Goal: Information Seeking & Learning: Find specific fact

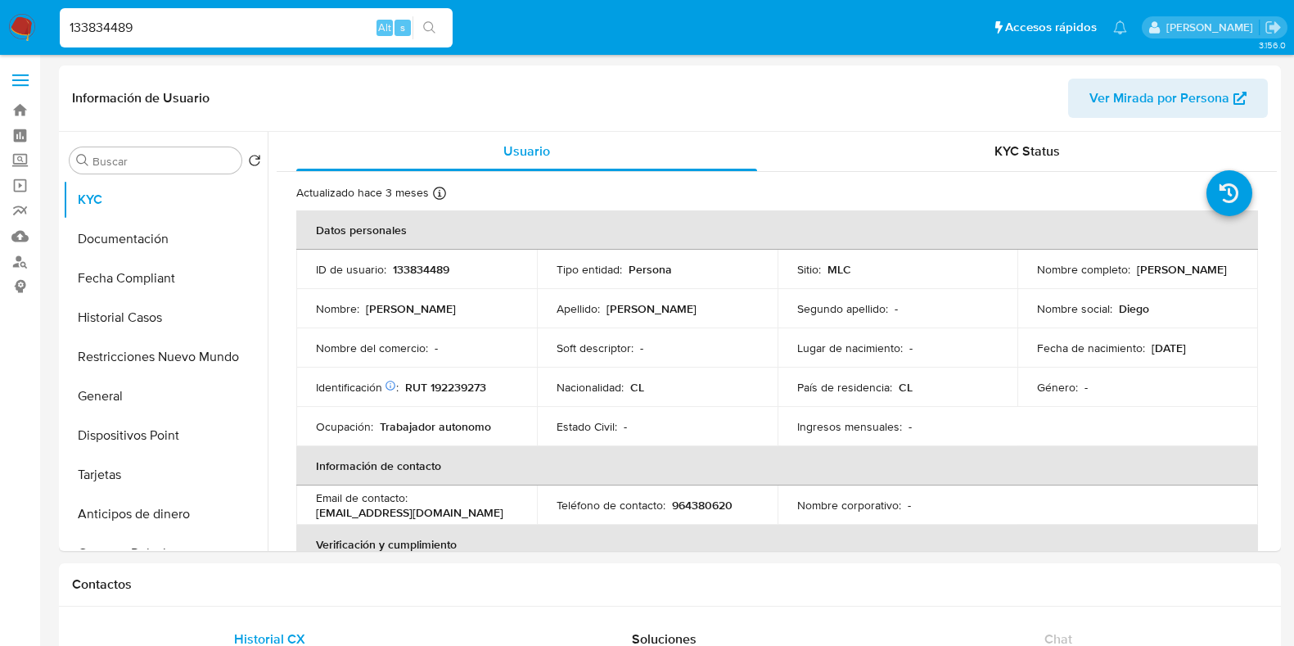
select select "10"
click at [7, 30] on nav "Pausado Ver notificaciones 133834489 Alt s Accesos rápidos Presiona las siguien…" at bounding box center [647, 27] width 1294 height 55
type input "2412709688"
click at [1117, 106] on span "Ver Mirada por Persona" at bounding box center [1159, 98] width 140 height 39
select select "10"
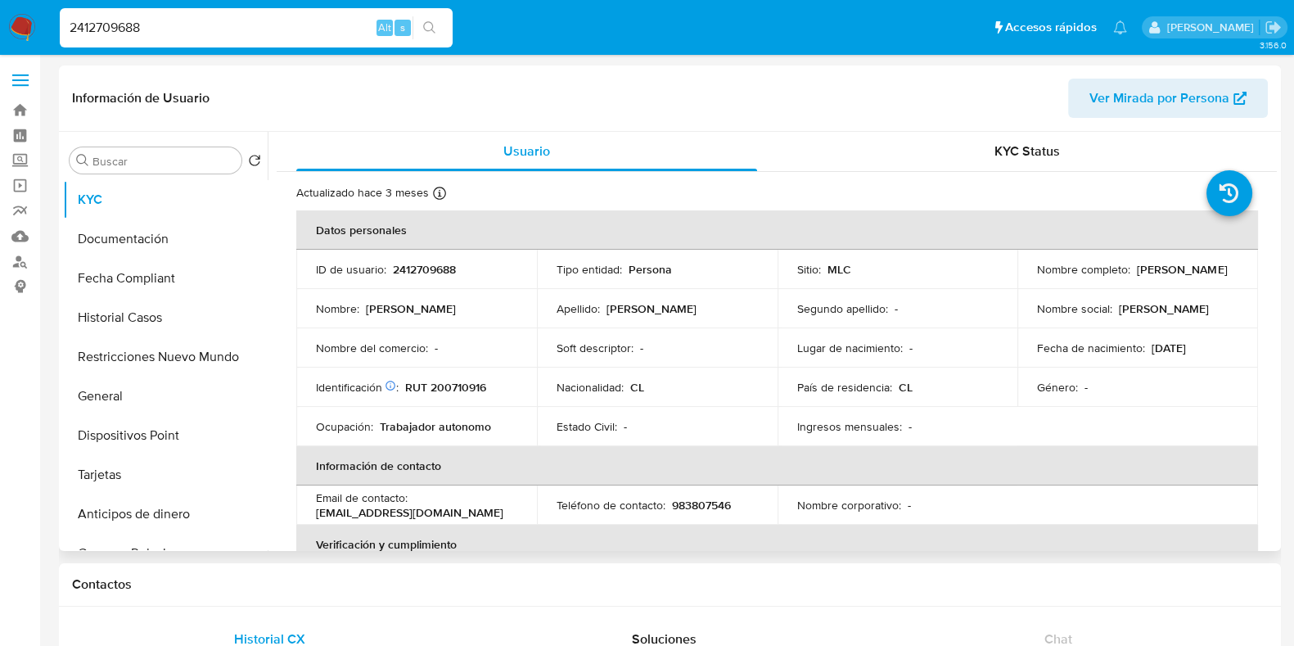
click at [424, 262] on p "2412709688" at bounding box center [424, 269] width 63 height 15
copy p "2412709688"
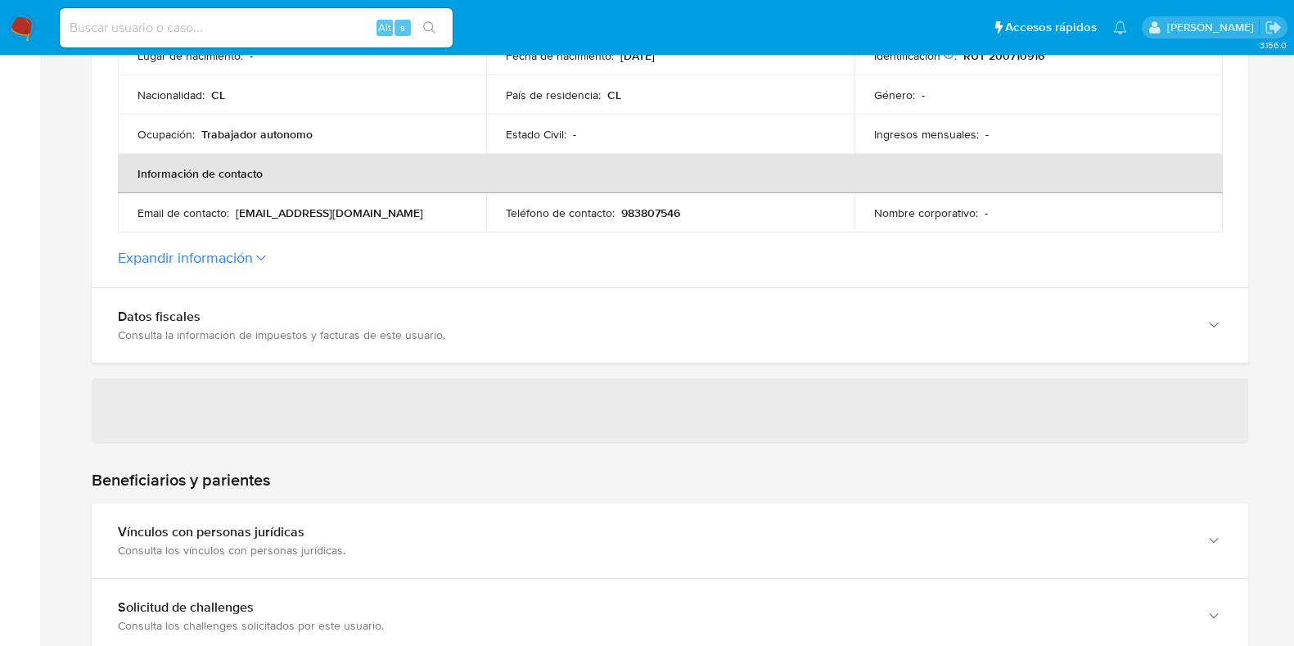
scroll to position [512, 0]
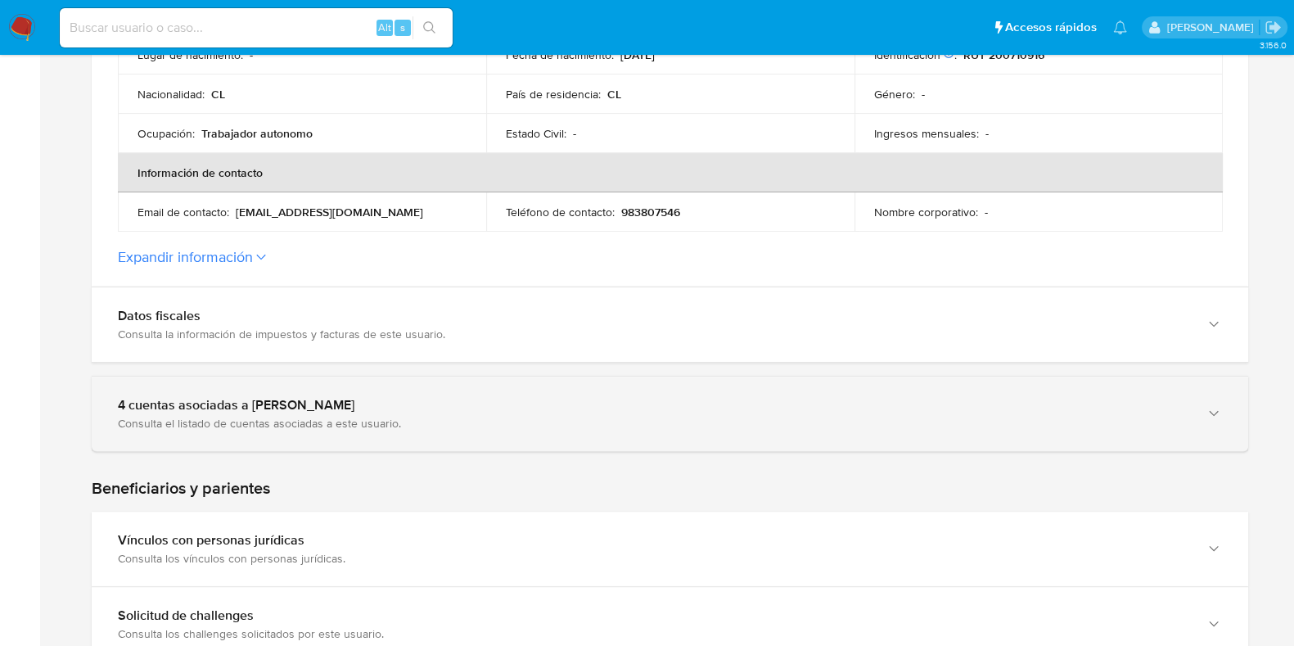
click at [415, 435] on div "4 cuentas asociadas a Marcelo Ignacio Consulta el listado de cuentas asociadas …" at bounding box center [670, 414] width 1157 height 74
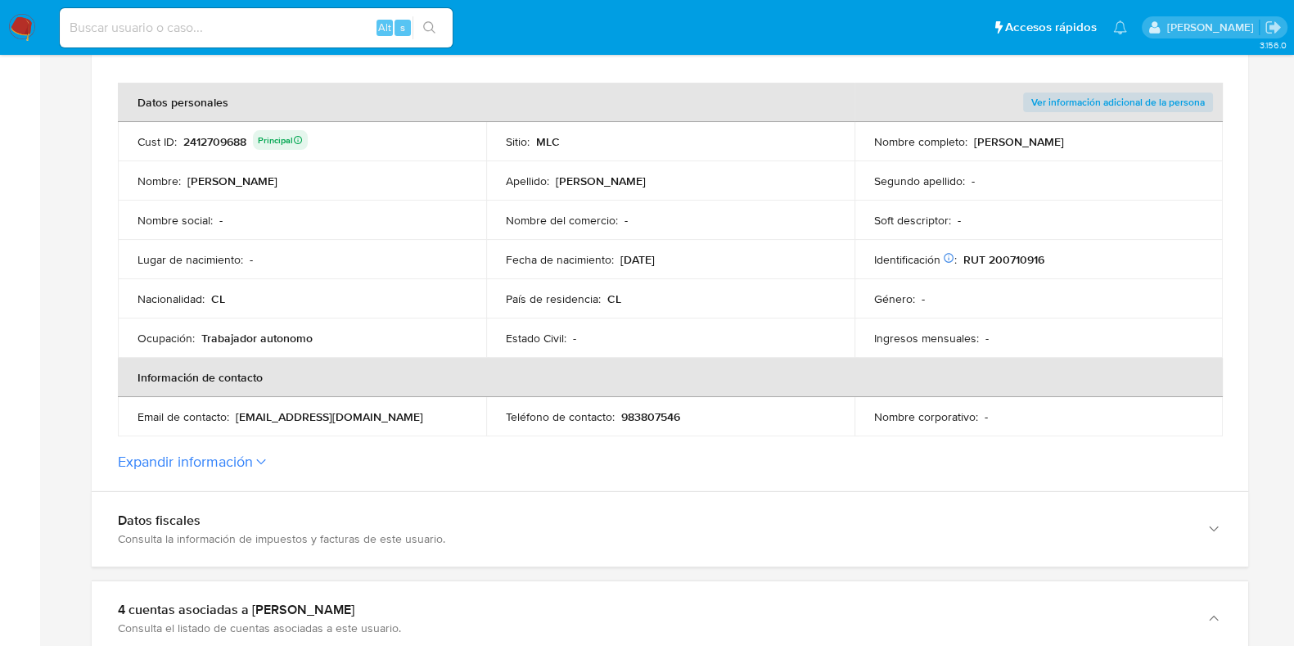
scroll to position [0, 0]
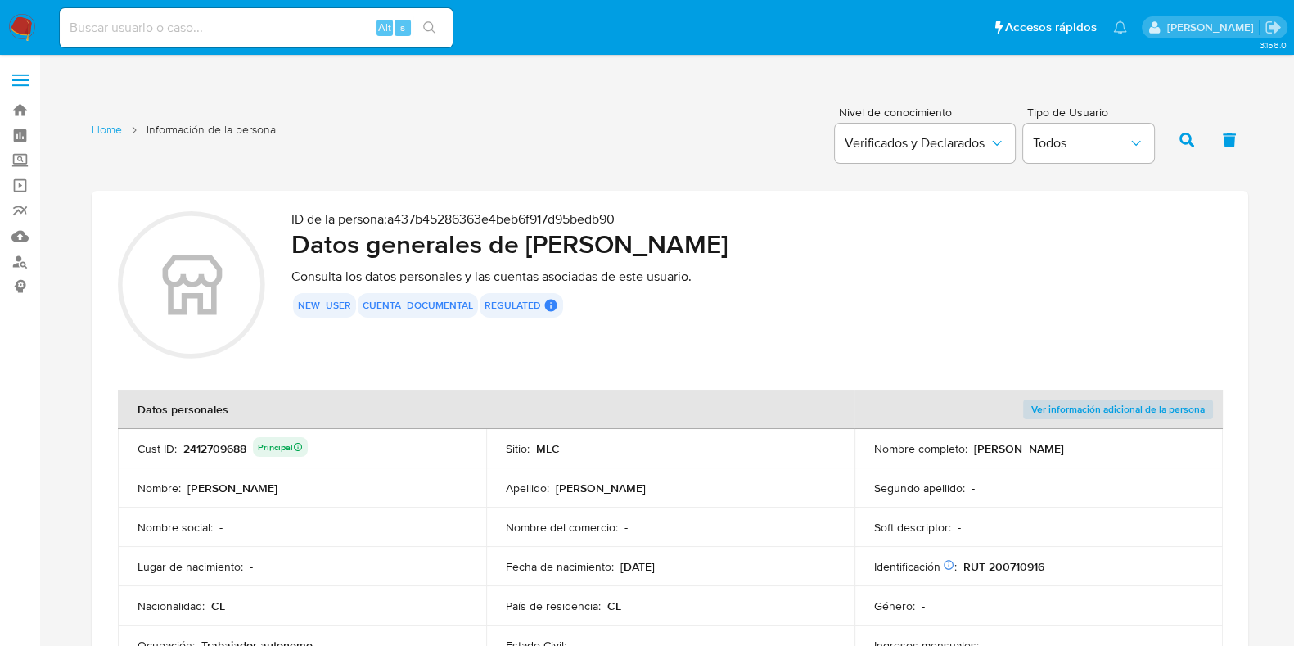
click at [594, 228] on h2 "Datos generales de Marcelo Ignacio" at bounding box center [756, 244] width 931 height 33
click at [647, 220] on p "ID de la persona : a437b45286363e4beb6f917d95bedb90" at bounding box center [756, 219] width 931 height 16
drag, startPoint x: 647, startPoint y: 214, endPoint x: 393, endPoint y: 214, distance: 254.6
click at [393, 214] on p "ID de la persona : a437b45286363e4beb6f917d95bedb90" at bounding box center [756, 219] width 931 height 16
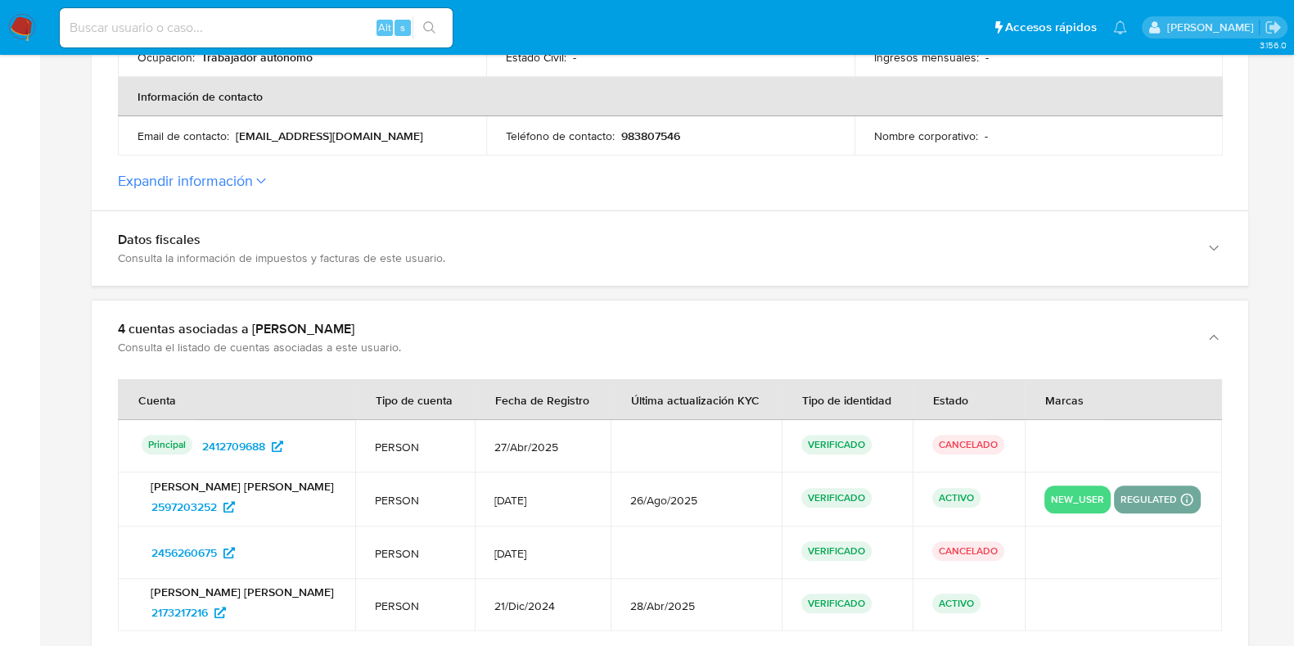
scroll to position [614, 0]
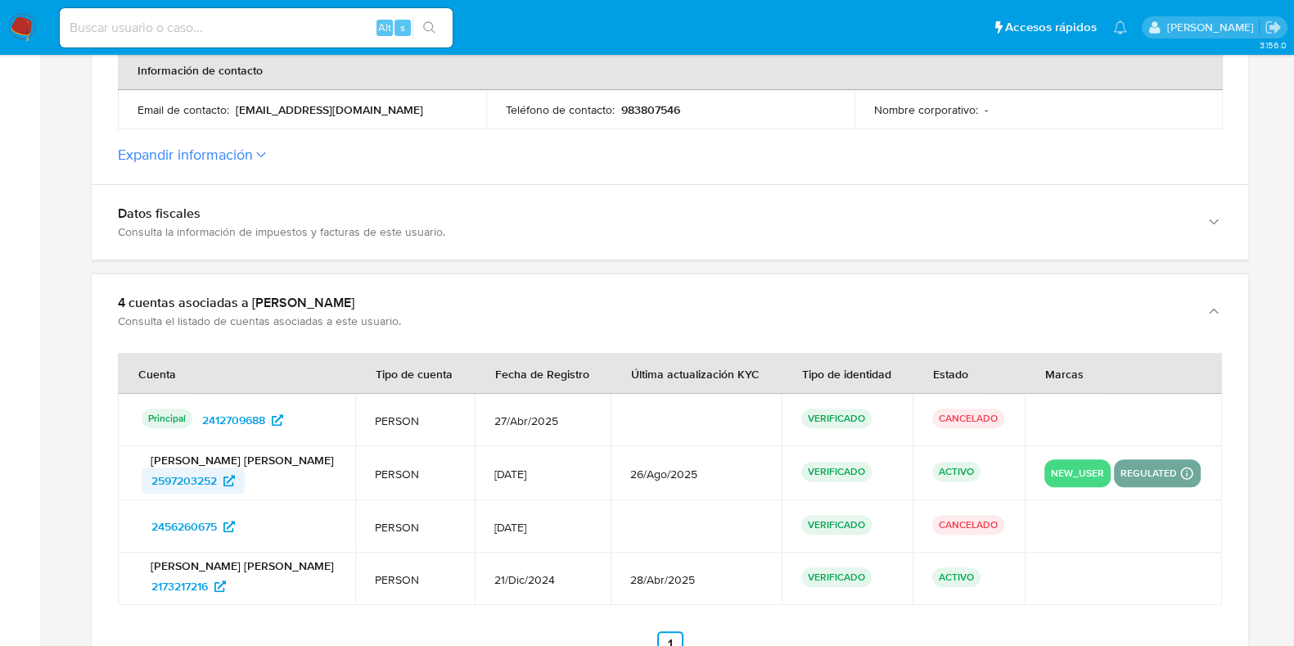
drag, startPoint x: 125, startPoint y: 476, endPoint x: 241, endPoint y: 476, distance: 116.2
click at [241, 476] on td "Marcelo Ignacio Cáceres Hernández 2597203252" at bounding box center [236, 473] width 237 height 54
drag, startPoint x: 115, startPoint y: 521, endPoint x: 250, endPoint y: 526, distance: 135.1
click at [250, 526] on div "Cuenta Tipo de cuenta Fecha de Registro Última actualización KYC Tipo de identi…" at bounding box center [670, 516] width 1157 height 335
click at [255, 526] on div "2456260675" at bounding box center [239, 526] width 194 height 26
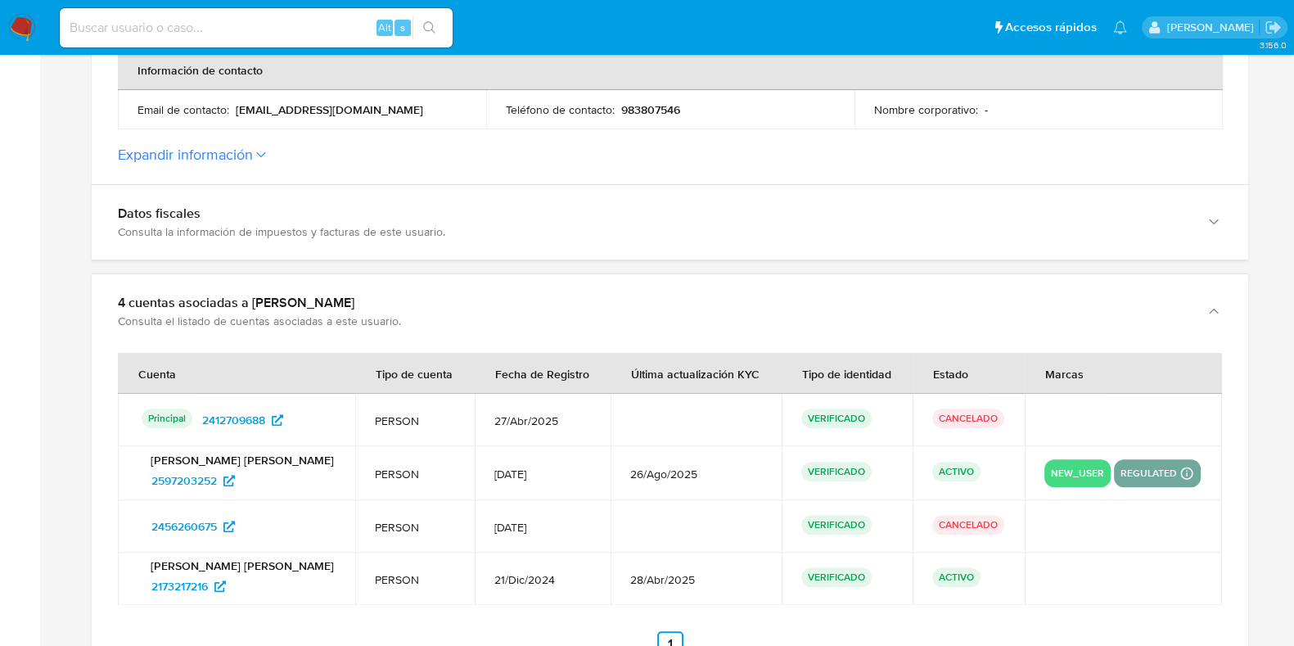
drag, startPoint x: 272, startPoint y: 526, endPoint x: 123, endPoint y: 526, distance: 149.0
click at [123, 526] on td "2456260675" at bounding box center [236, 526] width 237 height 52
click at [211, 41] on div "Alt s" at bounding box center [256, 27] width 393 height 39
click at [201, 38] on div "Alt s" at bounding box center [256, 27] width 393 height 39
click at [174, 31] on input at bounding box center [256, 27] width 393 height 21
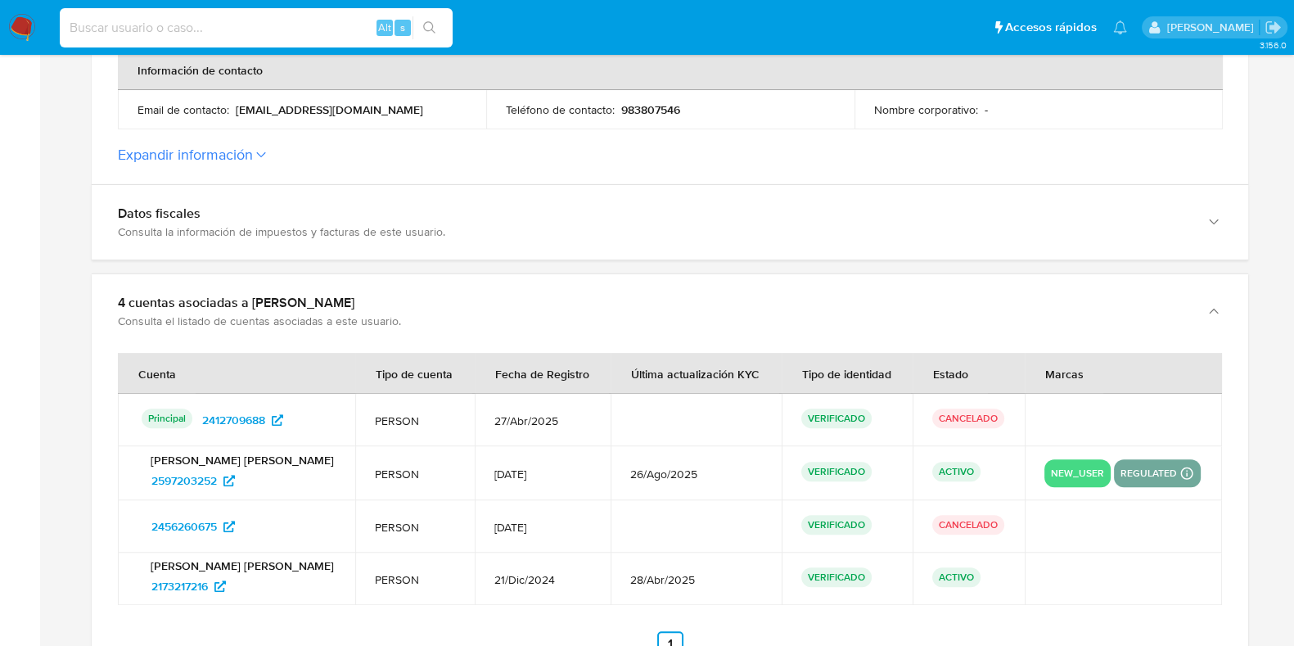
paste input "246131699"
type input "246131699"
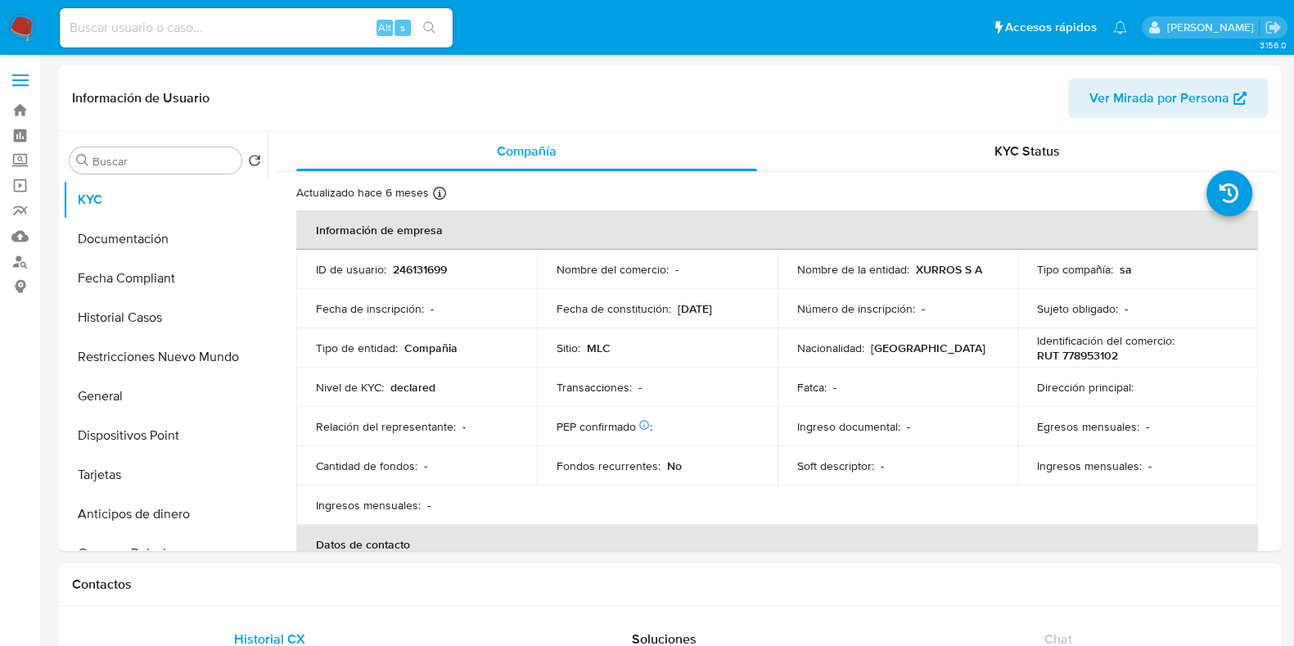
select select "10"
click at [1134, 104] on span "Ver Mirada por Persona" at bounding box center [1159, 98] width 140 height 39
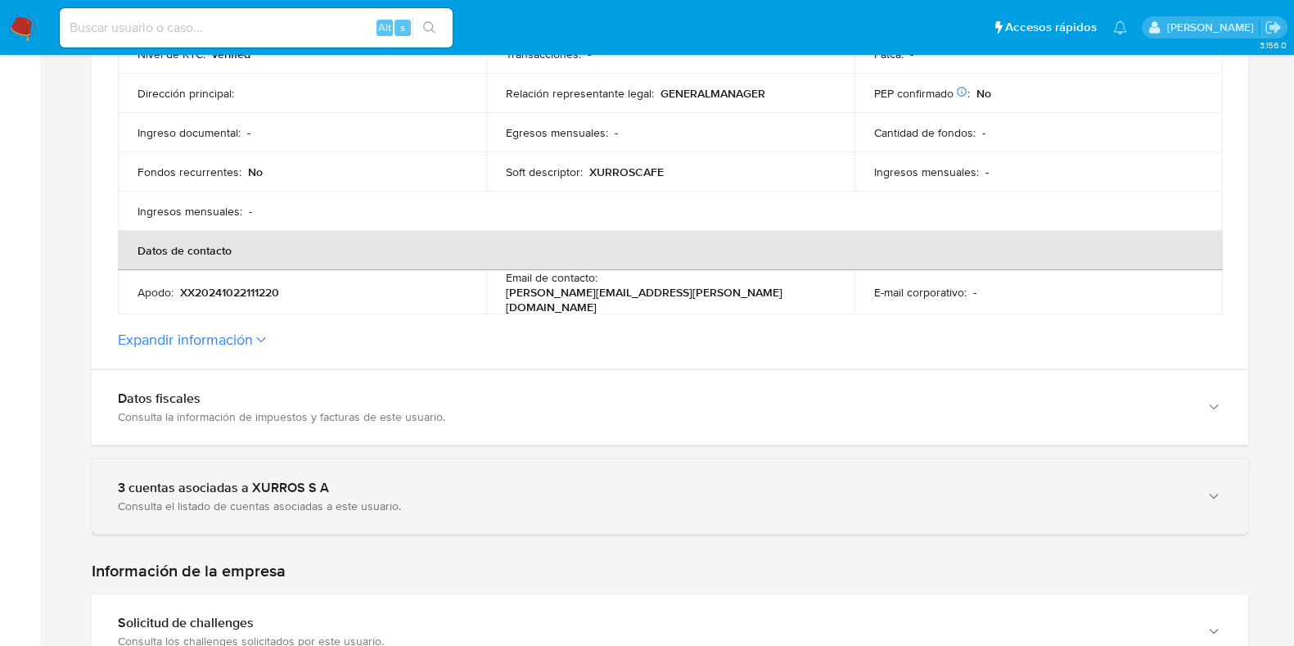
scroll to position [614, 0]
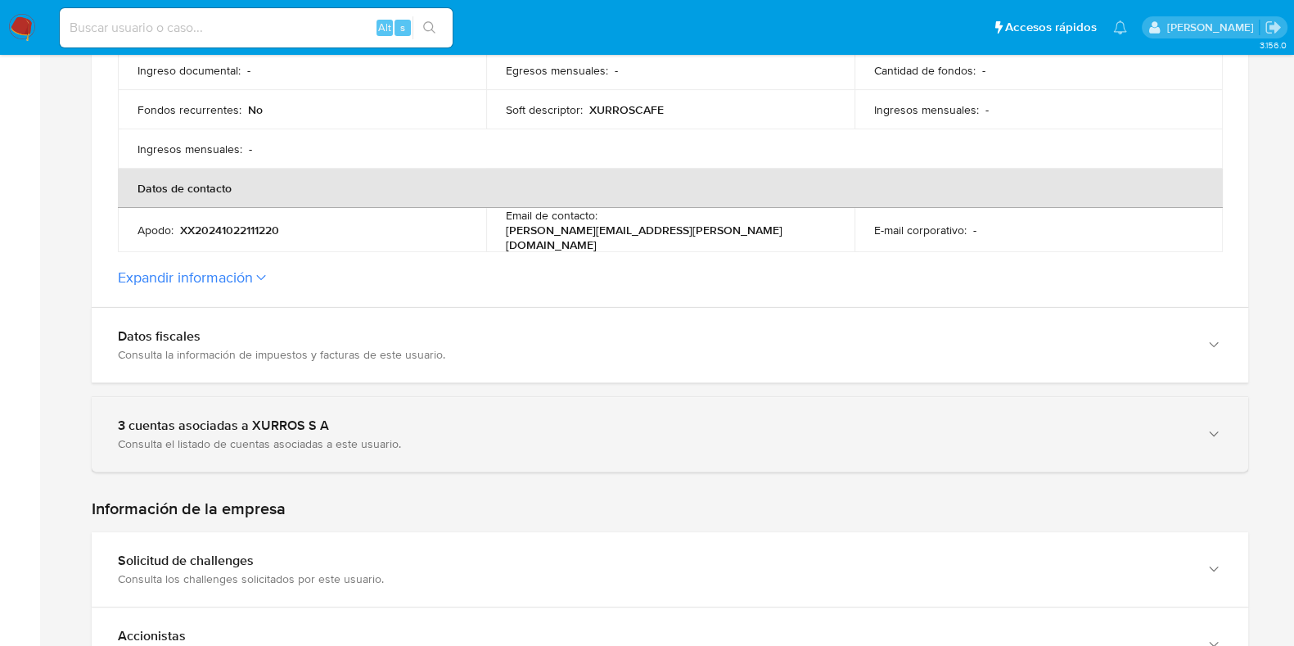
click at [517, 417] on div "3 cuentas asociadas a XURROS S A" at bounding box center [653, 425] width 1071 height 16
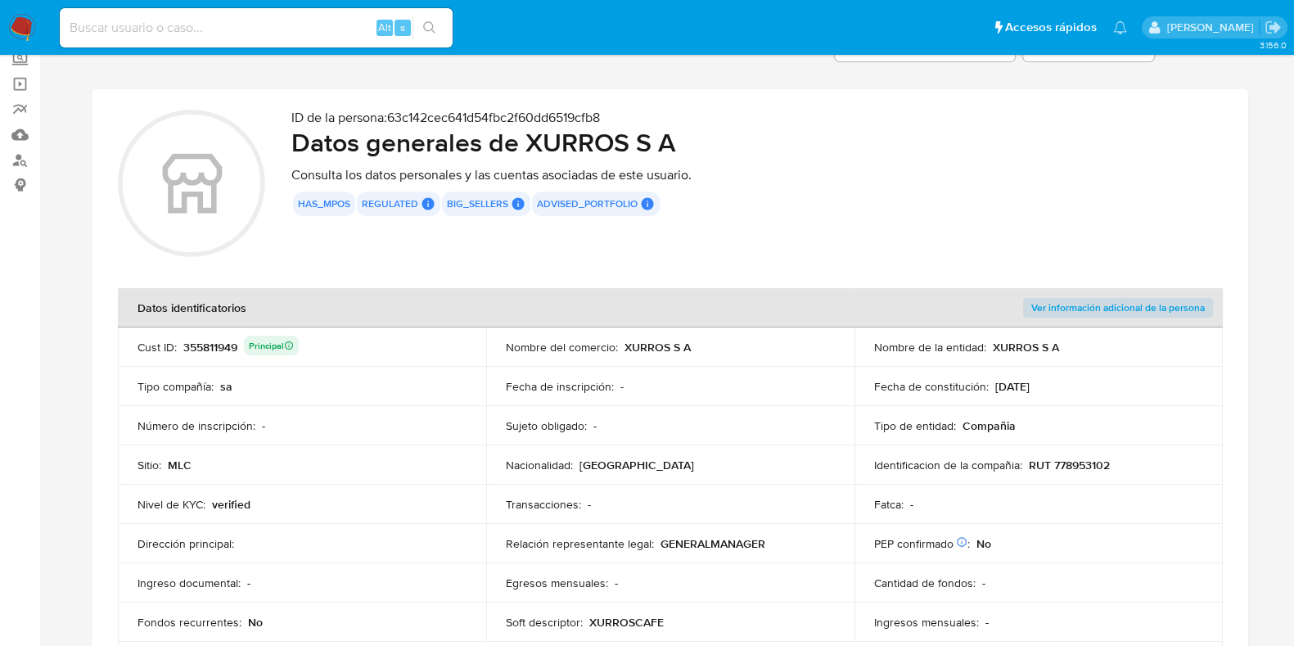
scroll to position [0, 0]
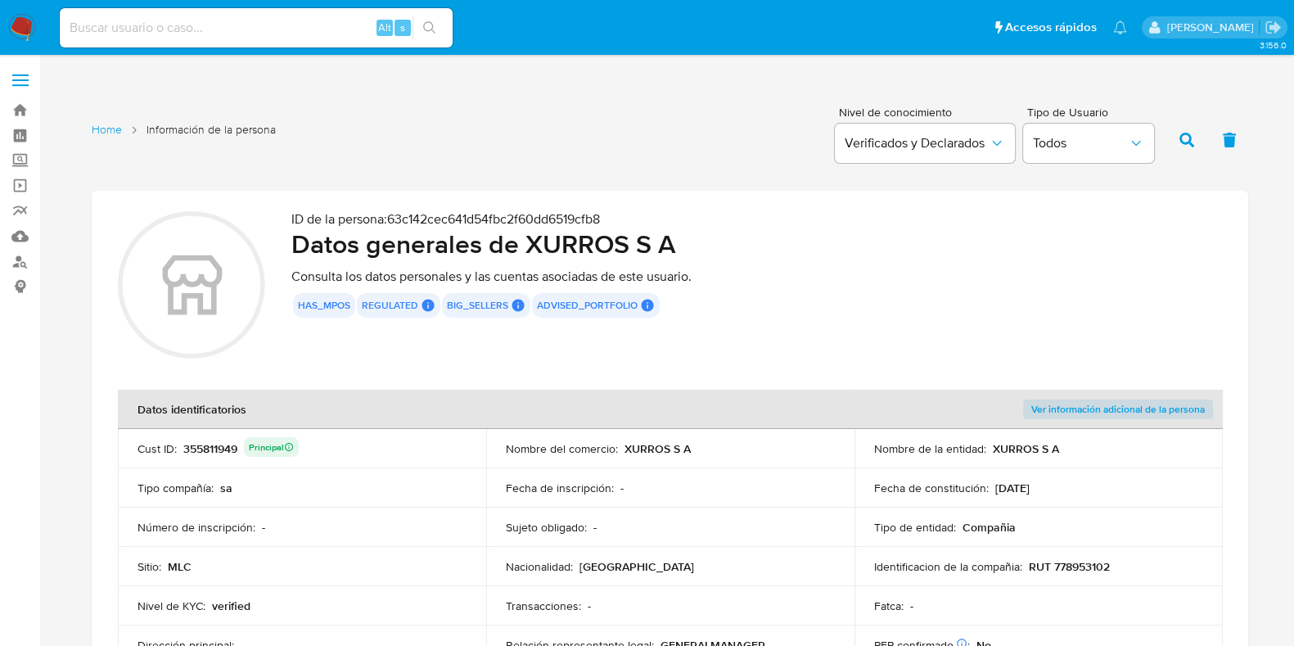
click at [444, 228] on h2 "Datos generales de XURROS S A" at bounding box center [756, 244] width 931 height 33
click at [447, 212] on p "ID de la persona : 63c142cec641d54fbc2f60dd6519cfb8" at bounding box center [756, 219] width 931 height 16
click at [571, 211] on p "ID de la persona : 63c142cec641d54fbc2f60dd6519cfb8" at bounding box center [756, 219] width 931 height 16
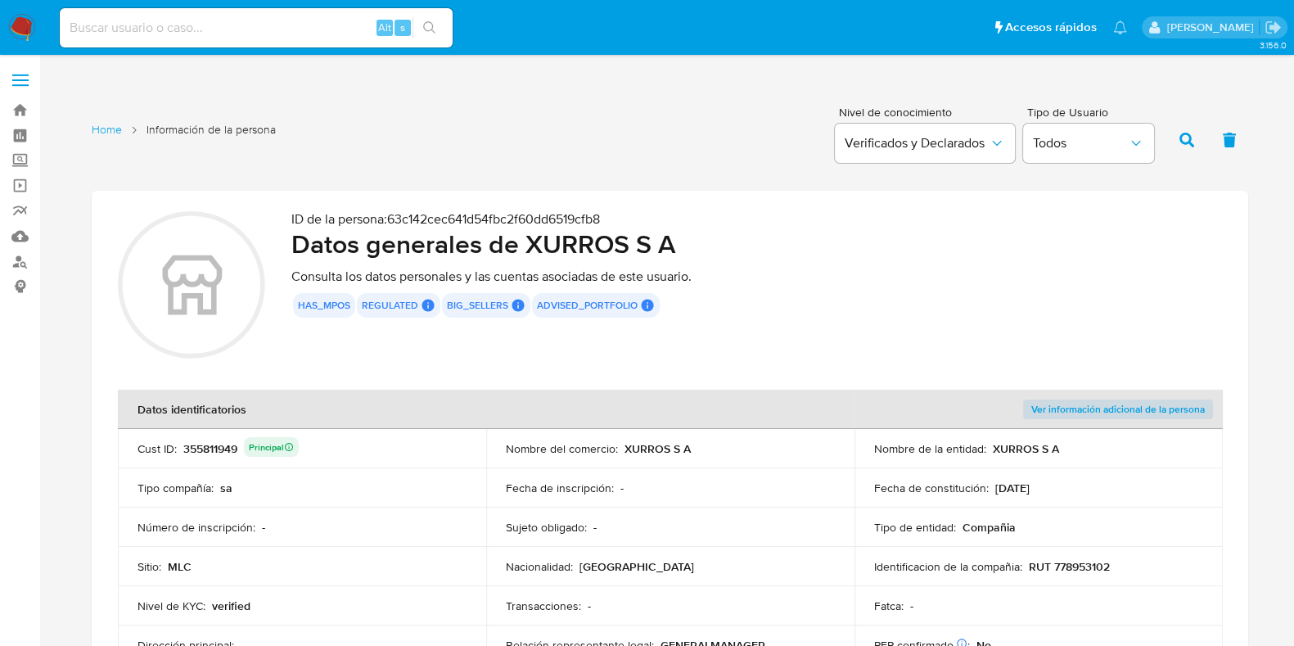
click at [585, 217] on p "ID de la persona : 63c142cec641d54fbc2f60dd6519cfb8" at bounding box center [756, 219] width 931 height 16
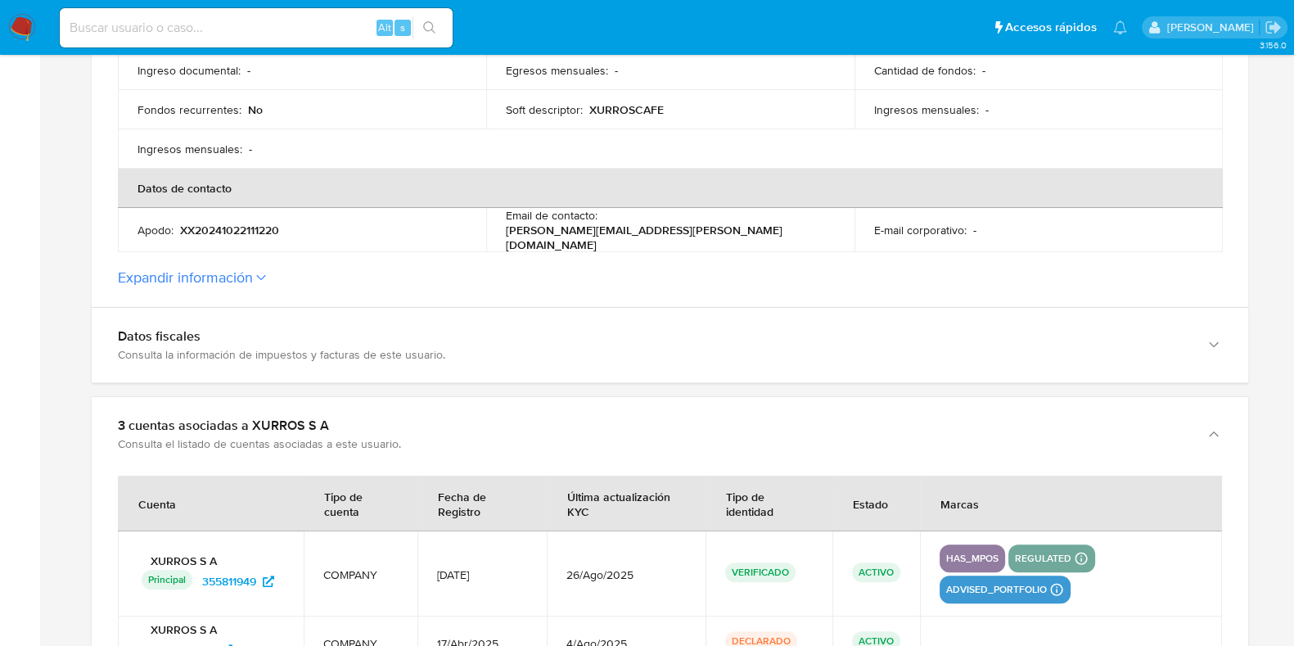
scroll to position [818, 0]
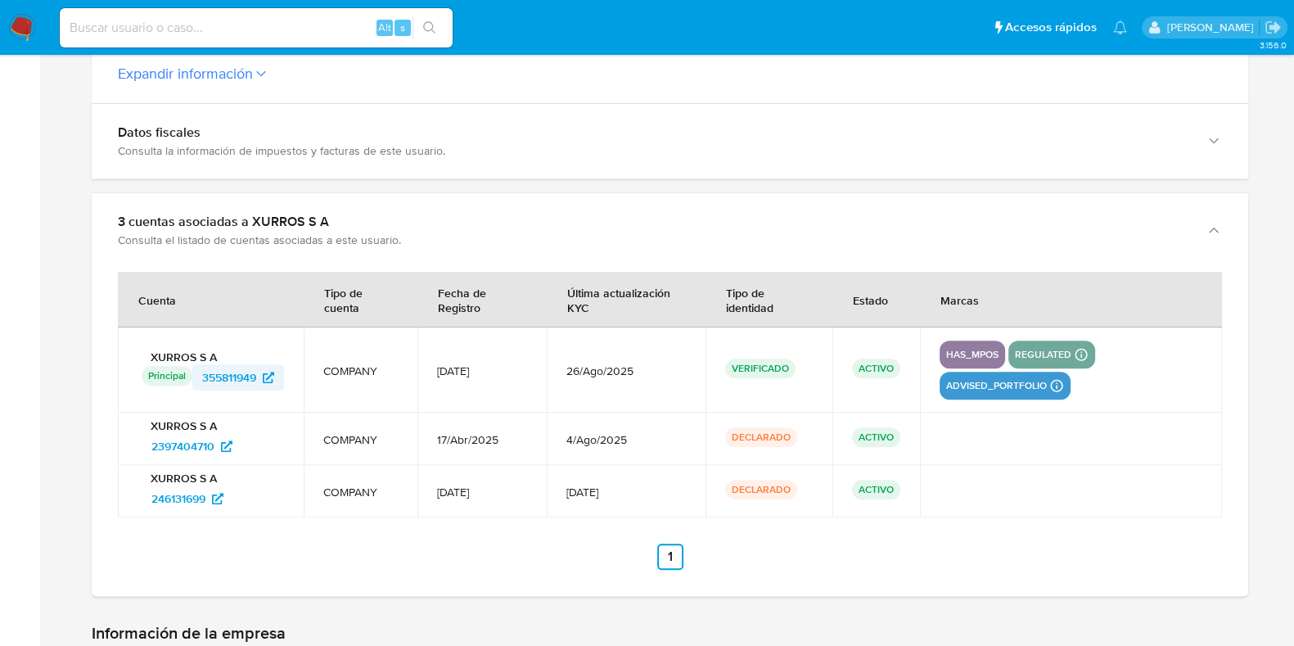
click at [250, 374] on span "355811949" at bounding box center [229, 377] width 54 height 26
click at [196, 433] on span "2397404710" at bounding box center [182, 446] width 63 height 26
click at [193, 485] on span "246131699" at bounding box center [178, 498] width 54 height 26
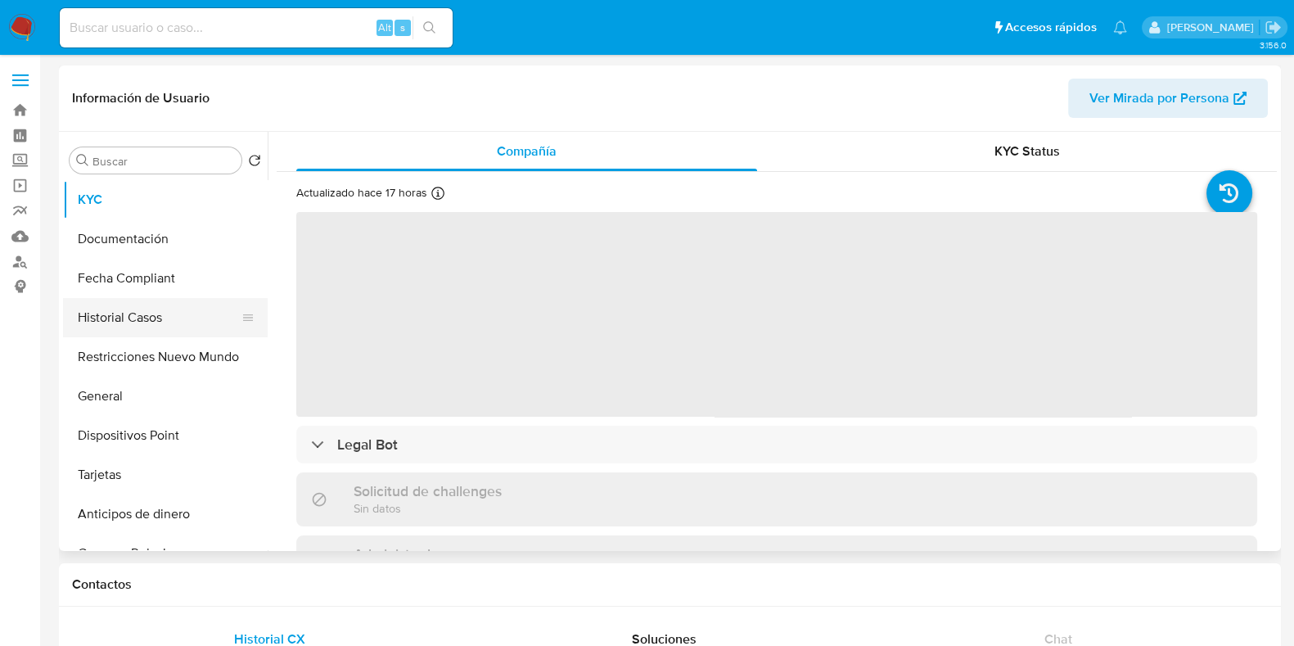
click at [140, 328] on button "Historial Casos" at bounding box center [159, 317] width 192 height 39
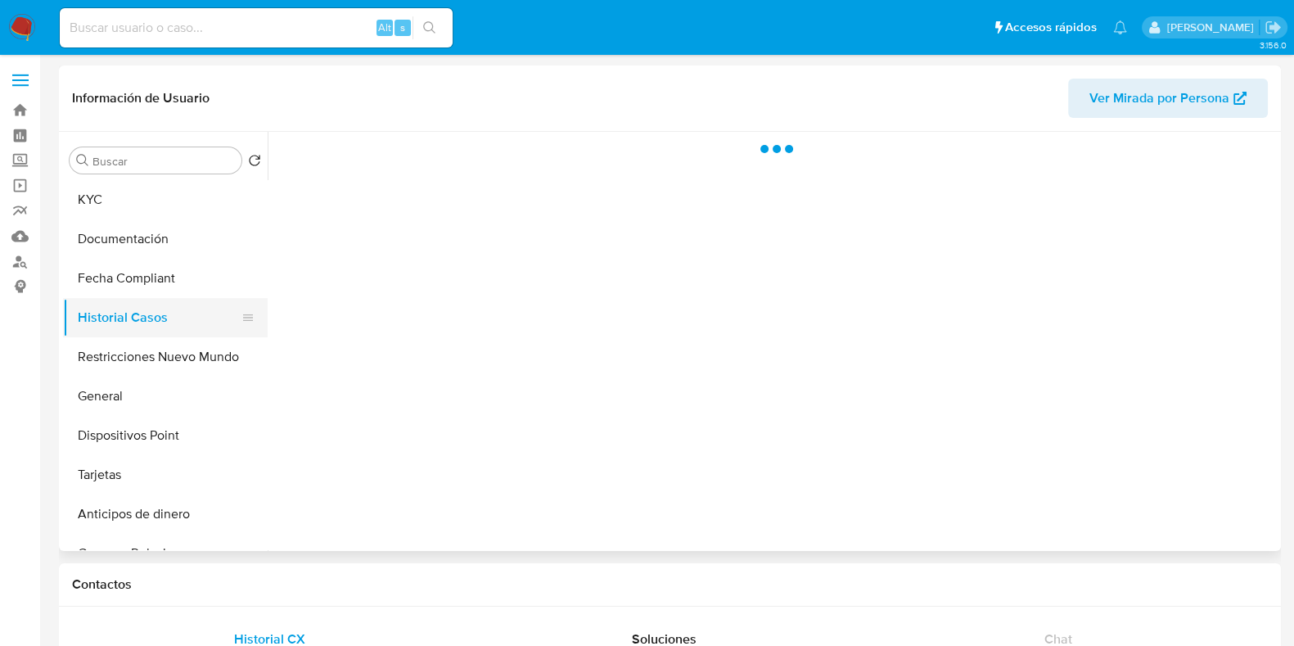
select select "10"
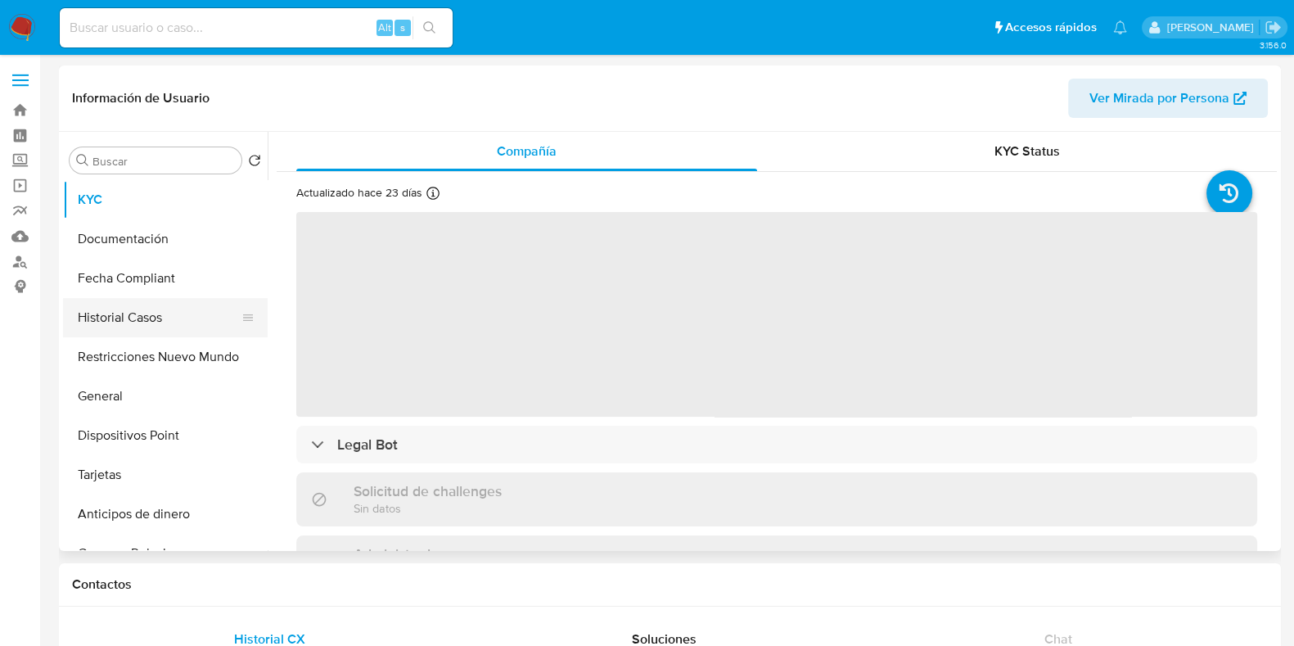
click at [165, 318] on button "Historial Casos" at bounding box center [159, 317] width 192 height 39
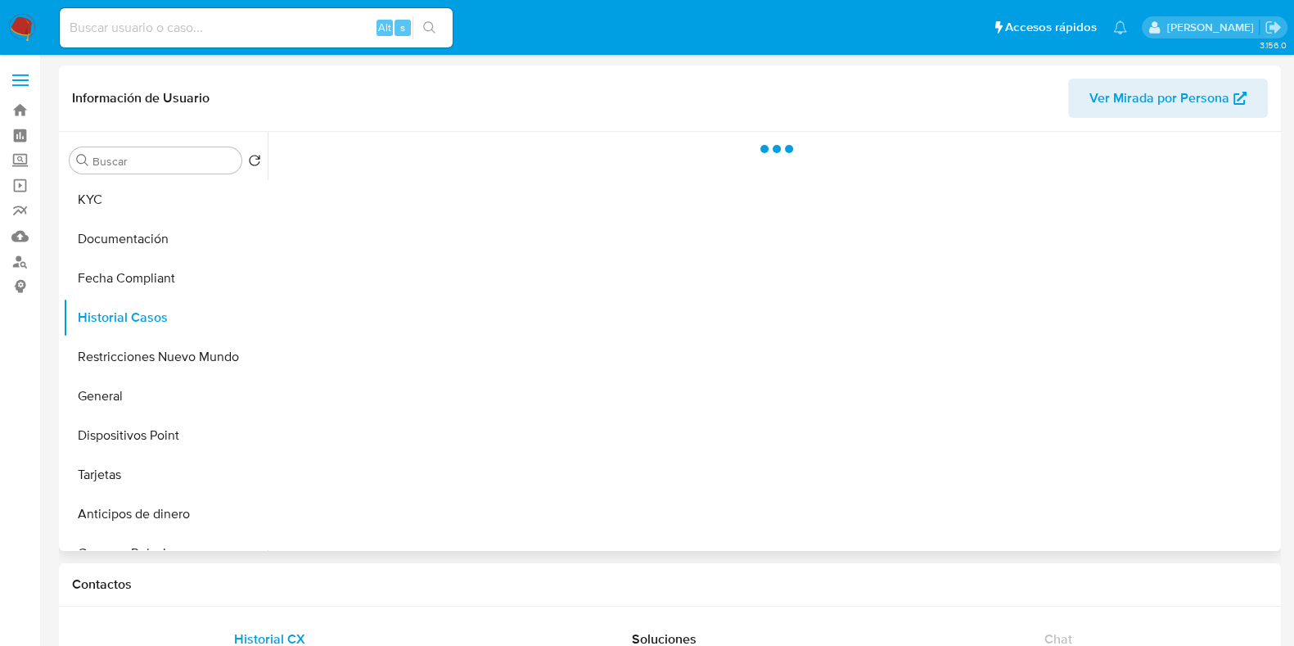
select select "10"
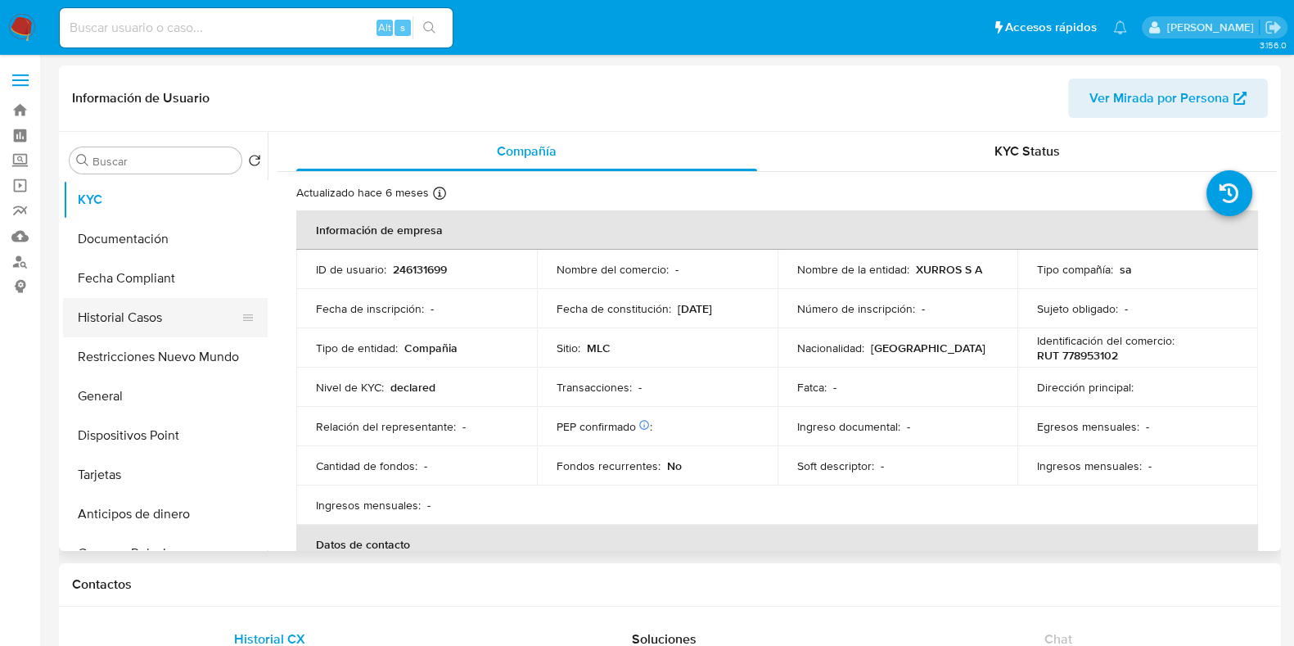
click at [151, 308] on button "Historial Casos" at bounding box center [159, 317] width 192 height 39
select select "10"
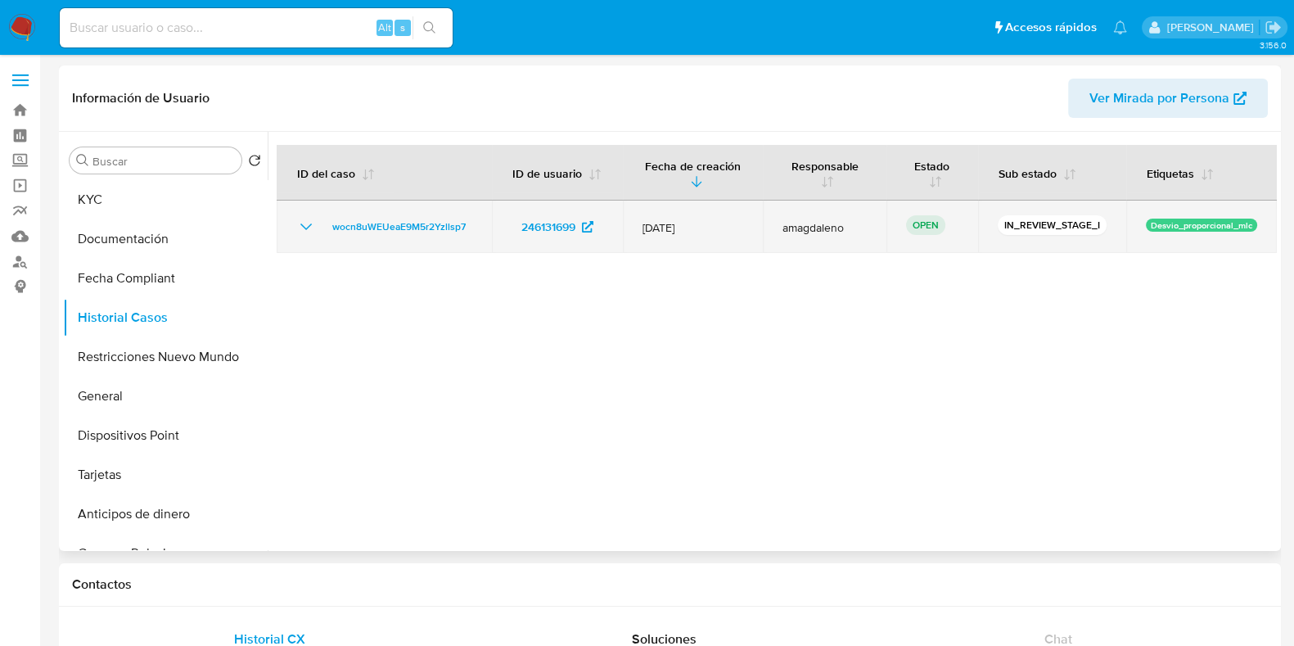
click at [810, 232] on span "amagdaleno" at bounding box center [825, 227] width 84 height 15
click at [304, 222] on icon "Mostrar/Ocultar" at bounding box center [306, 227] width 20 height 20
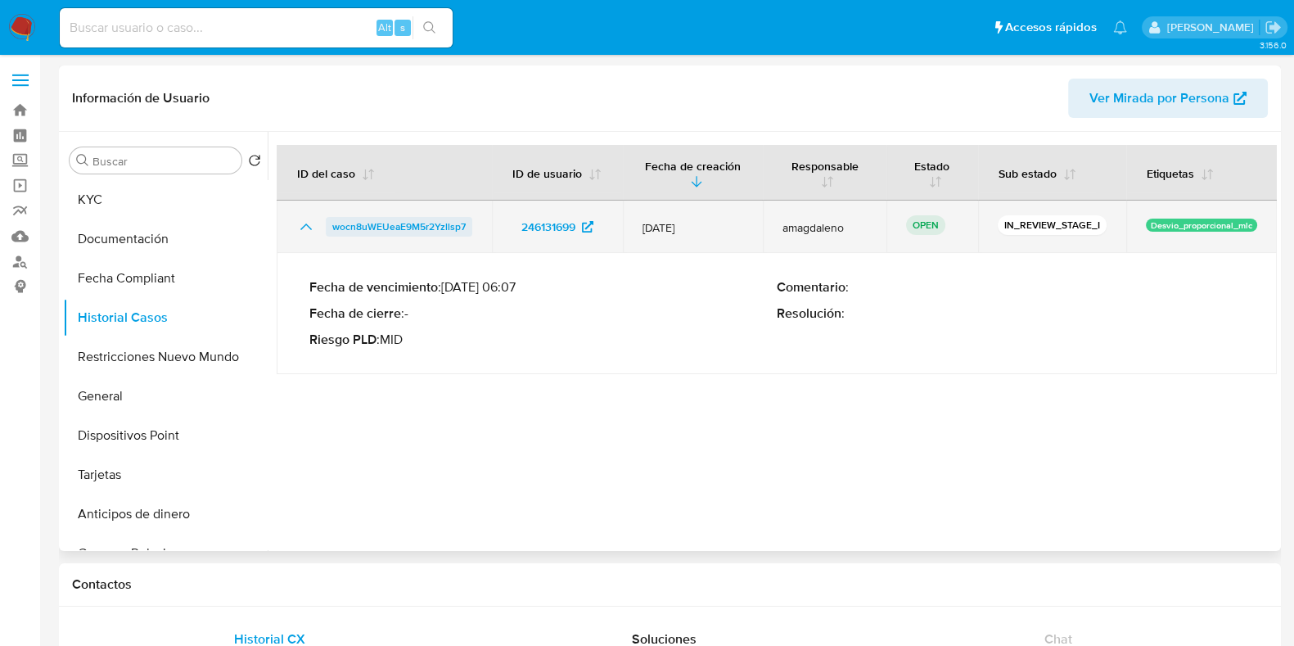
click at [356, 225] on span "wocn8uWEUeaE9M5r2Yzllsp7" at bounding box center [398, 227] width 133 height 20
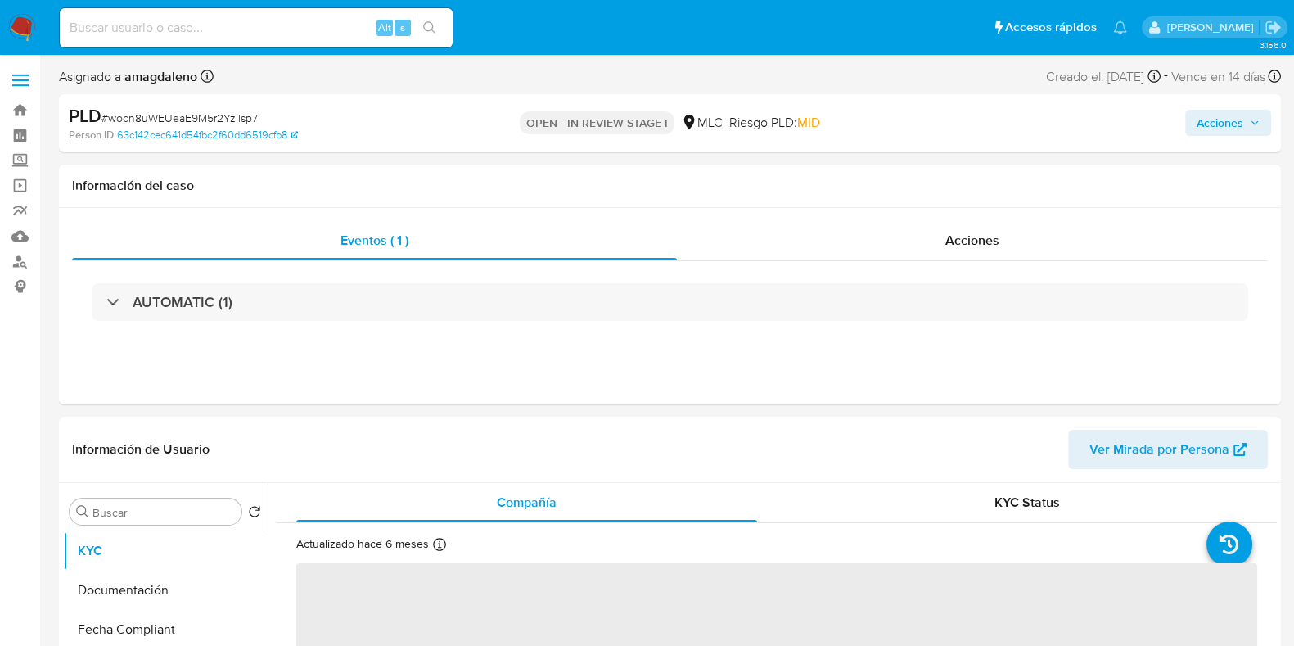
select select "10"
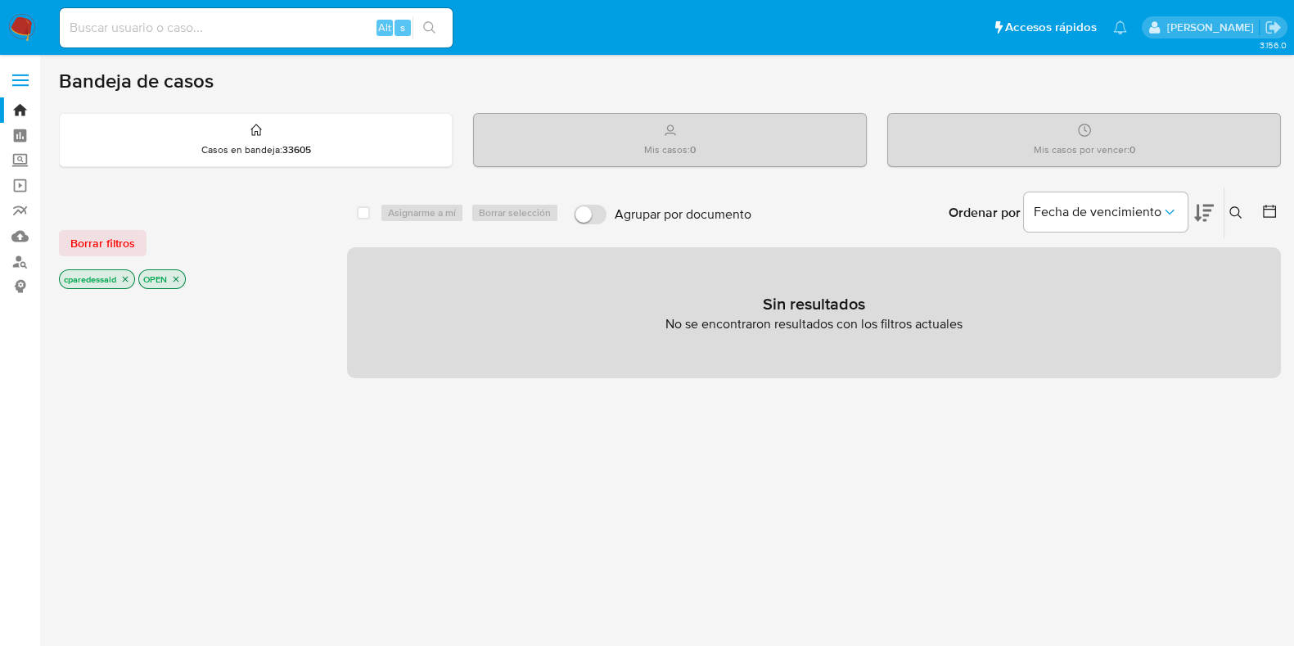
click at [196, 29] on input at bounding box center [256, 27] width 393 height 21
paste input "2038431845"
type input "2038431845"
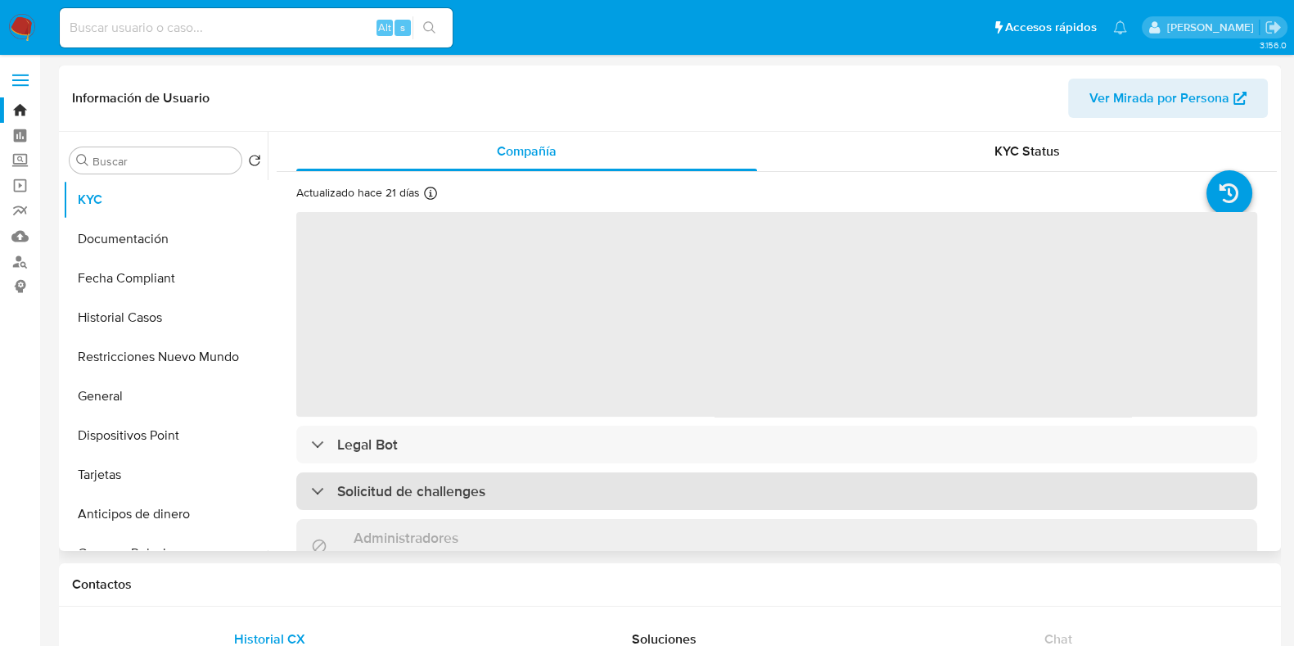
click at [514, 495] on div "Solicitud de challenges" at bounding box center [776, 491] width 961 height 38
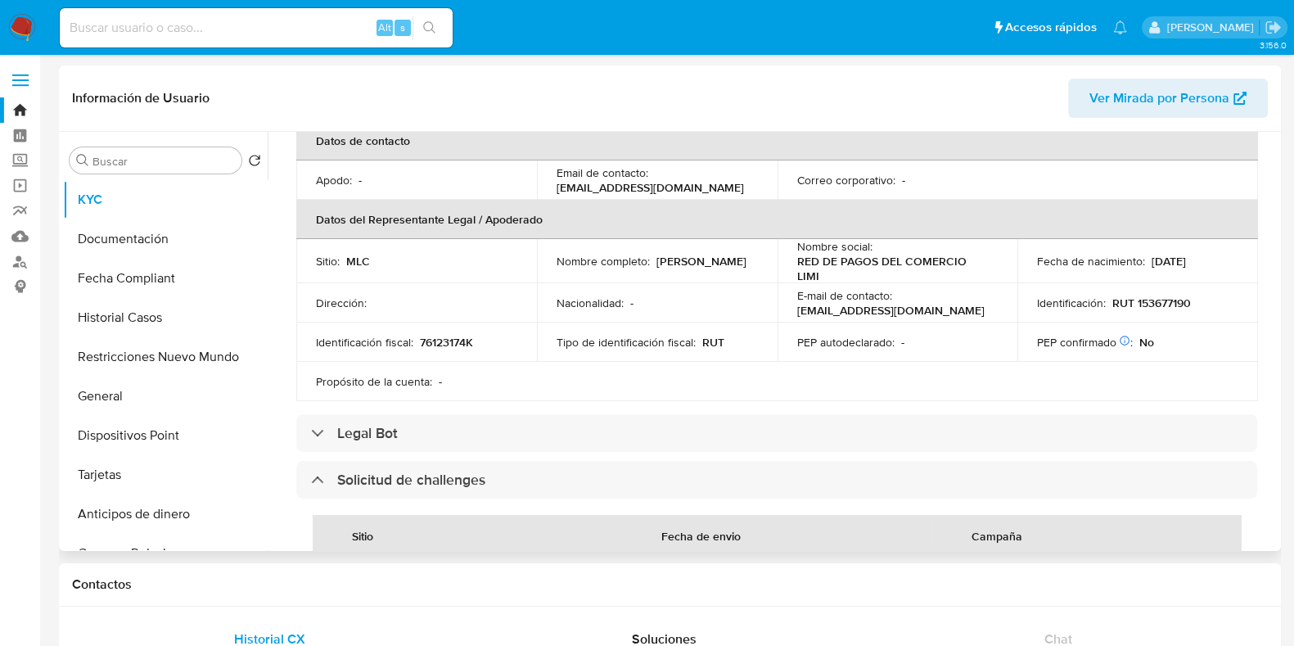
select select "10"
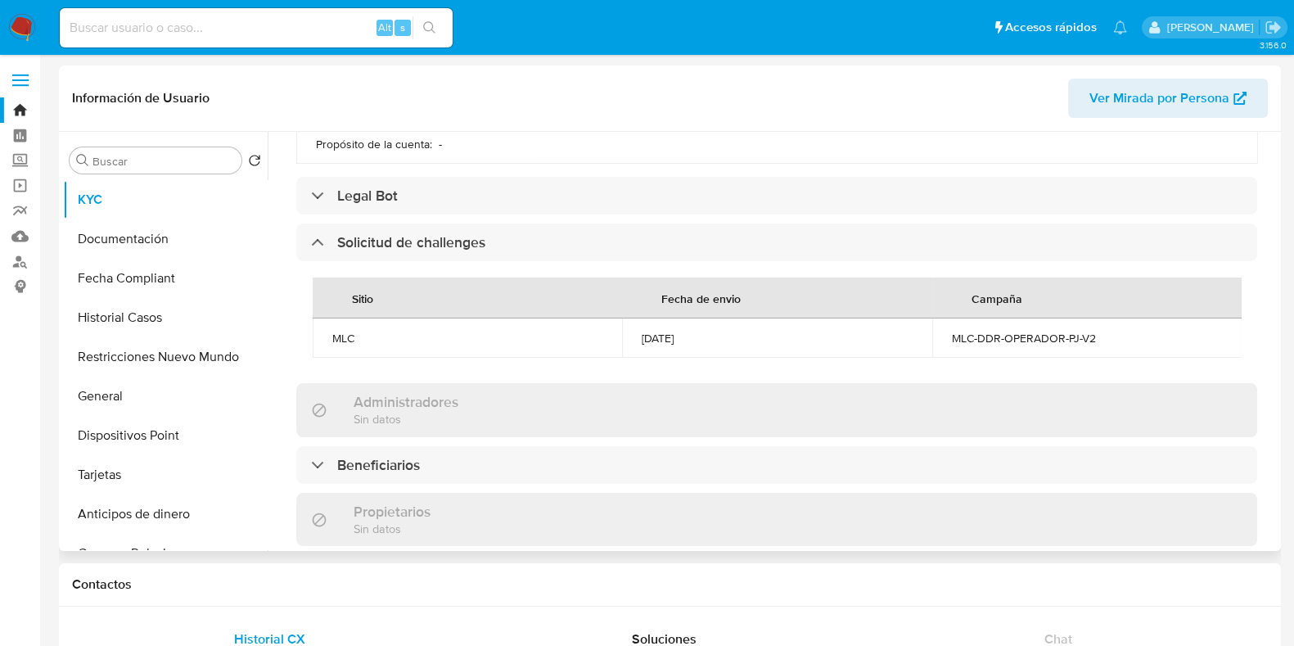
scroll to position [614, 0]
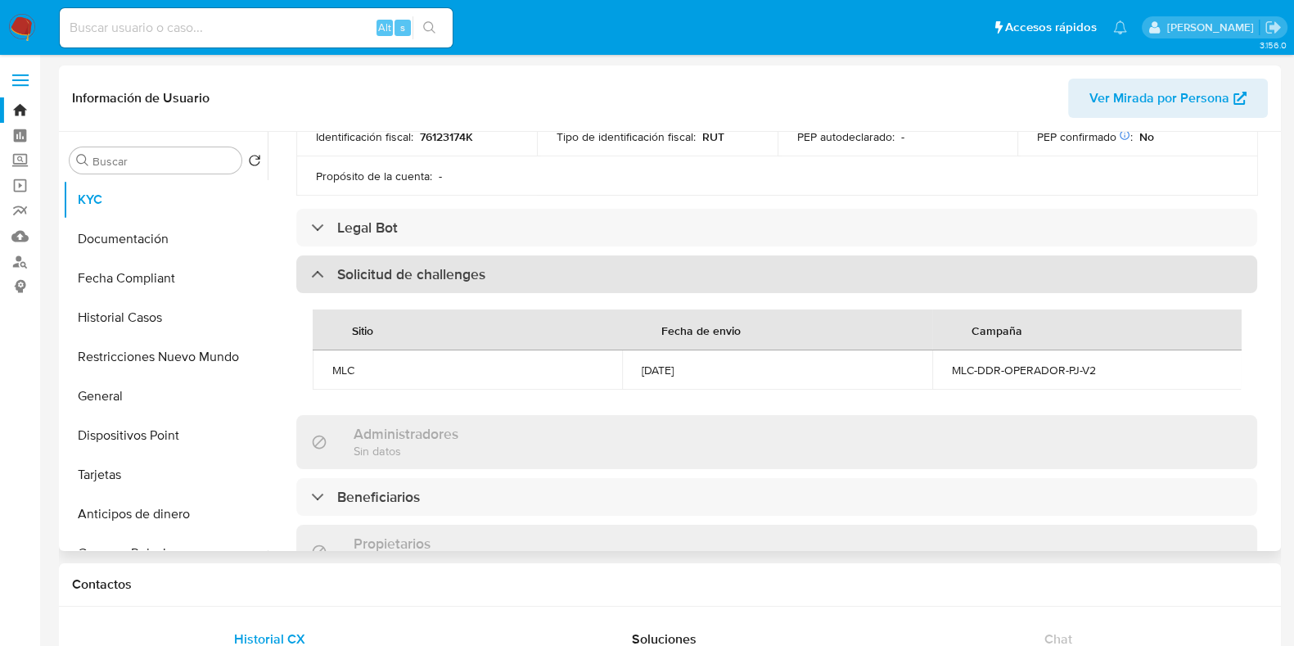
click at [464, 267] on h3 "Solicitud de challenges" at bounding box center [411, 274] width 148 height 18
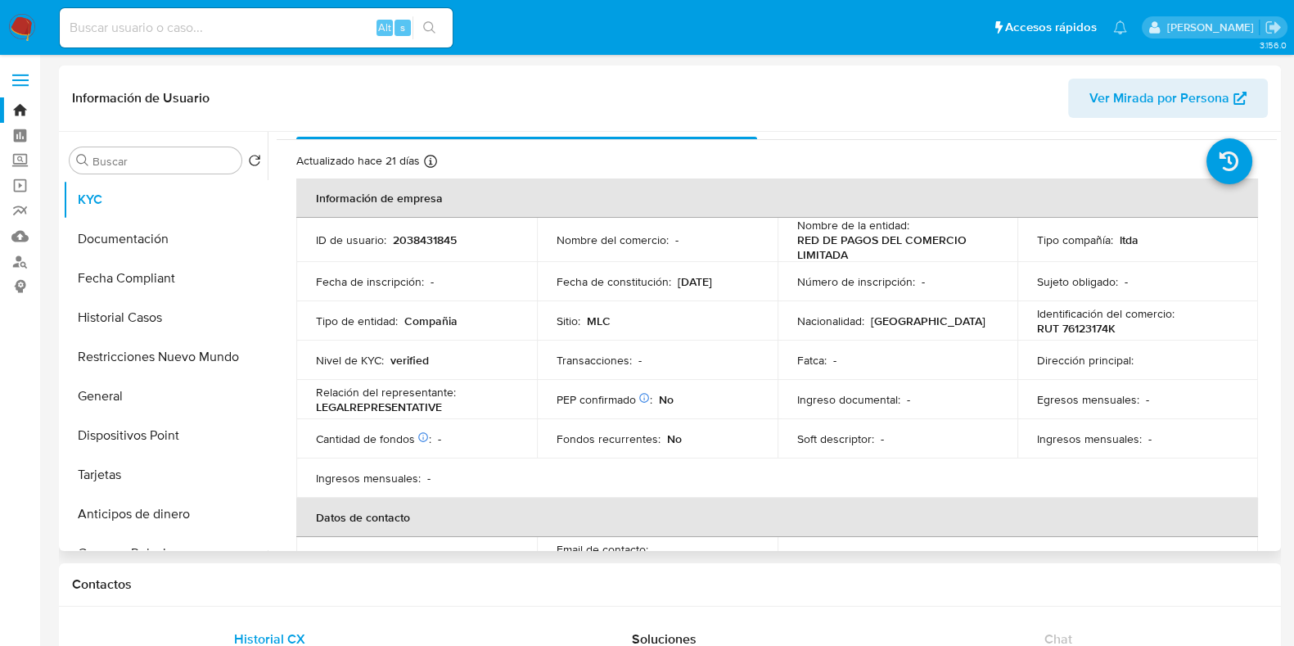
scroll to position [0, 0]
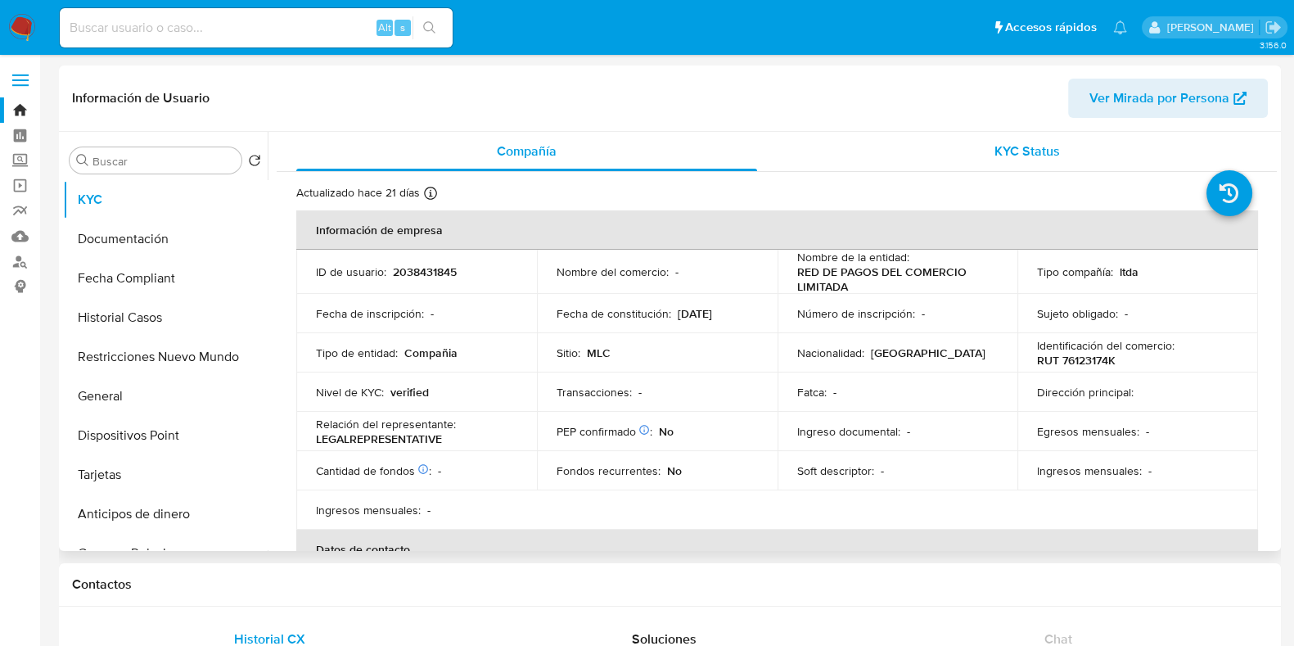
click at [957, 156] on div "KYC Status" at bounding box center [1026, 151] width 461 height 39
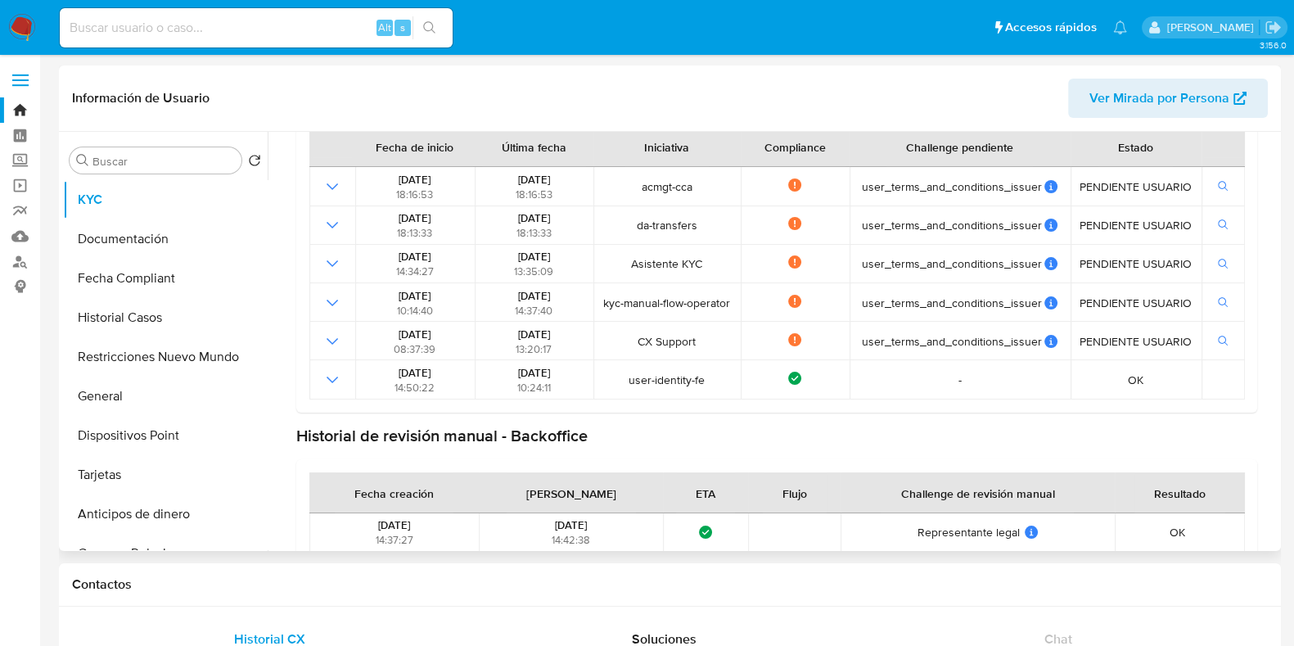
scroll to position [98, 0]
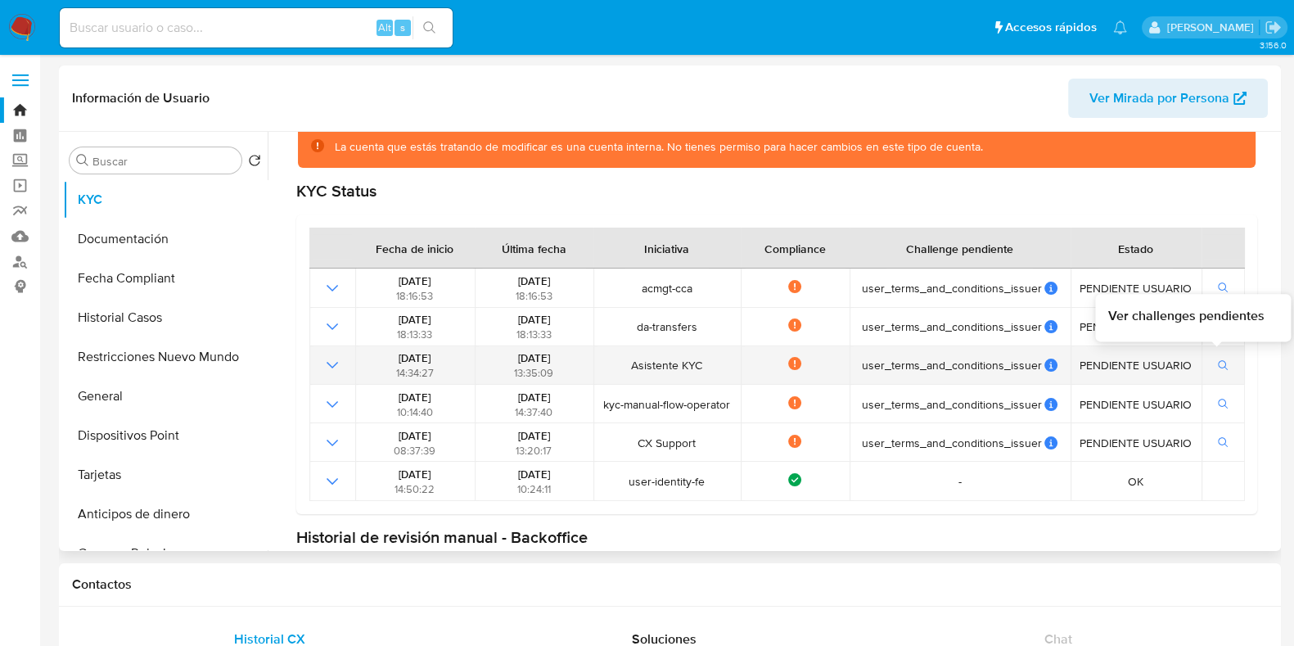
click at [1210, 361] on button "button" at bounding box center [1224, 365] width 28 height 20
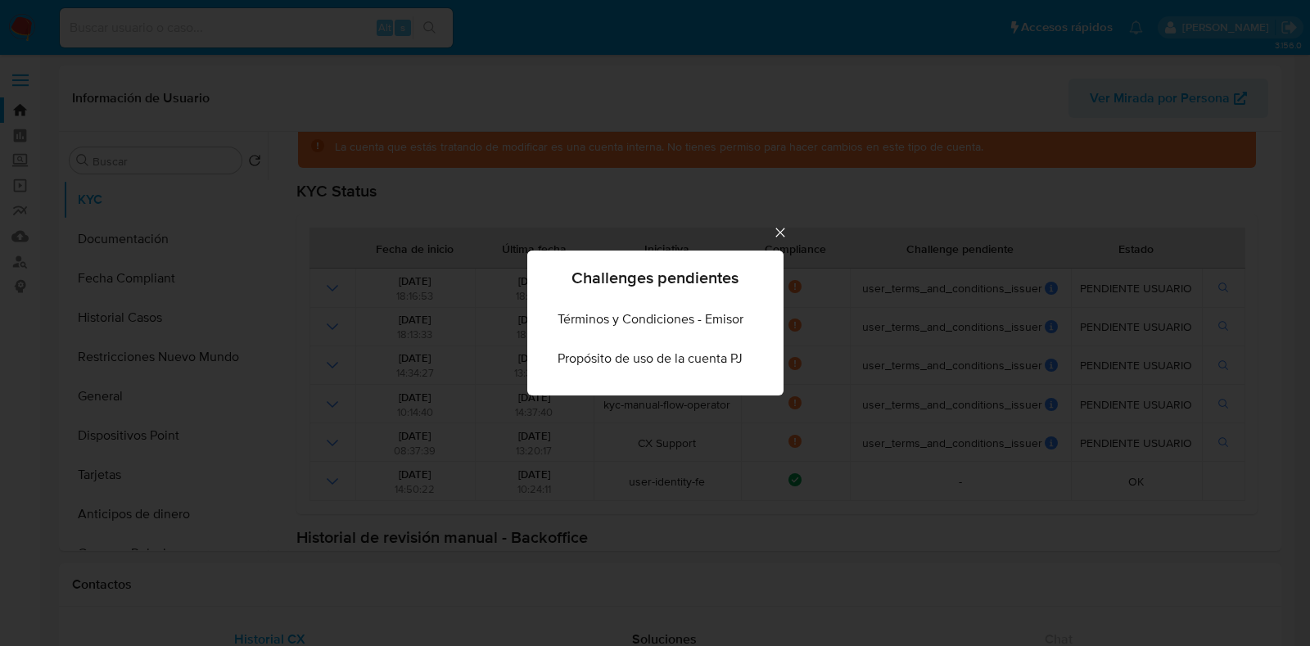
click at [782, 237] on icon "Cerrar" at bounding box center [780, 232] width 16 height 16
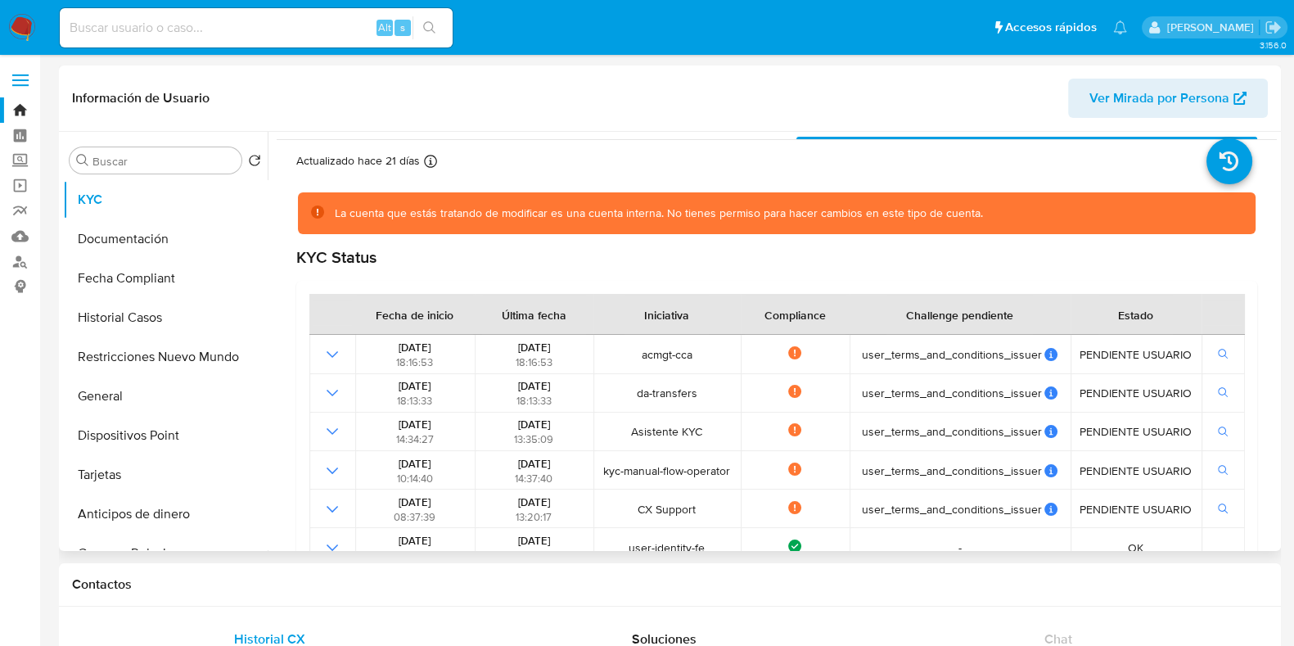
scroll to position [0, 0]
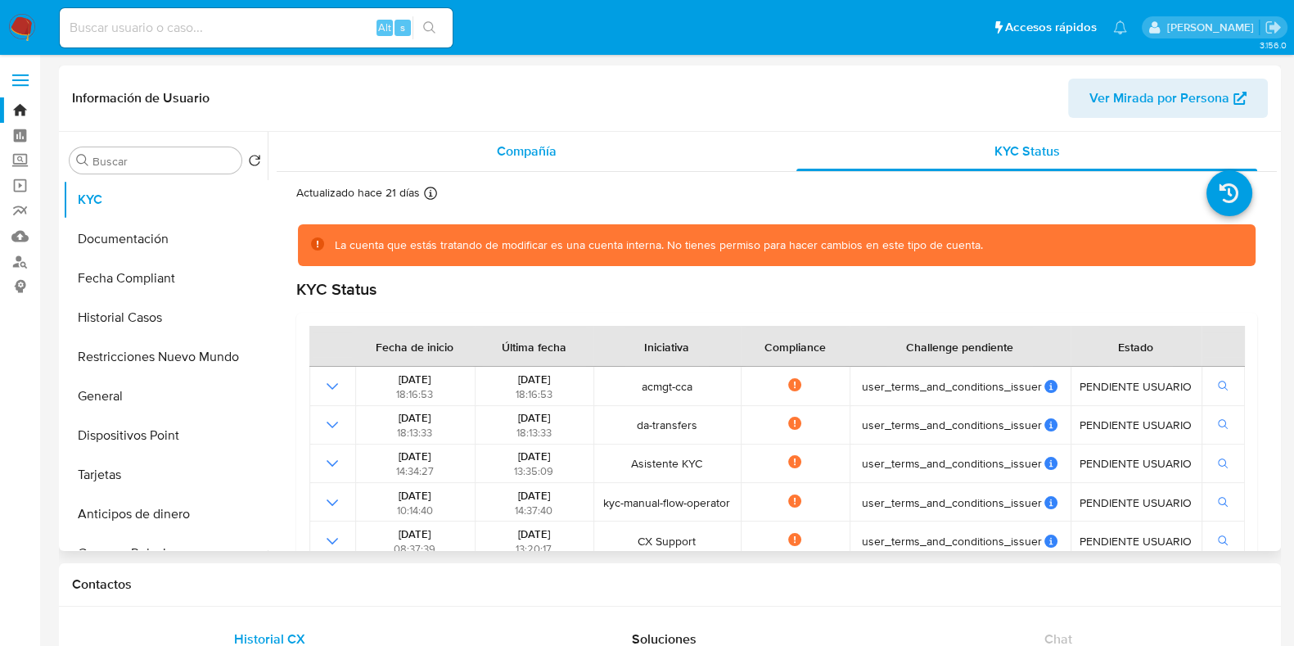
click at [532, 160] on div "Compañía" at bounding box center [526, 151] width 461 height 39
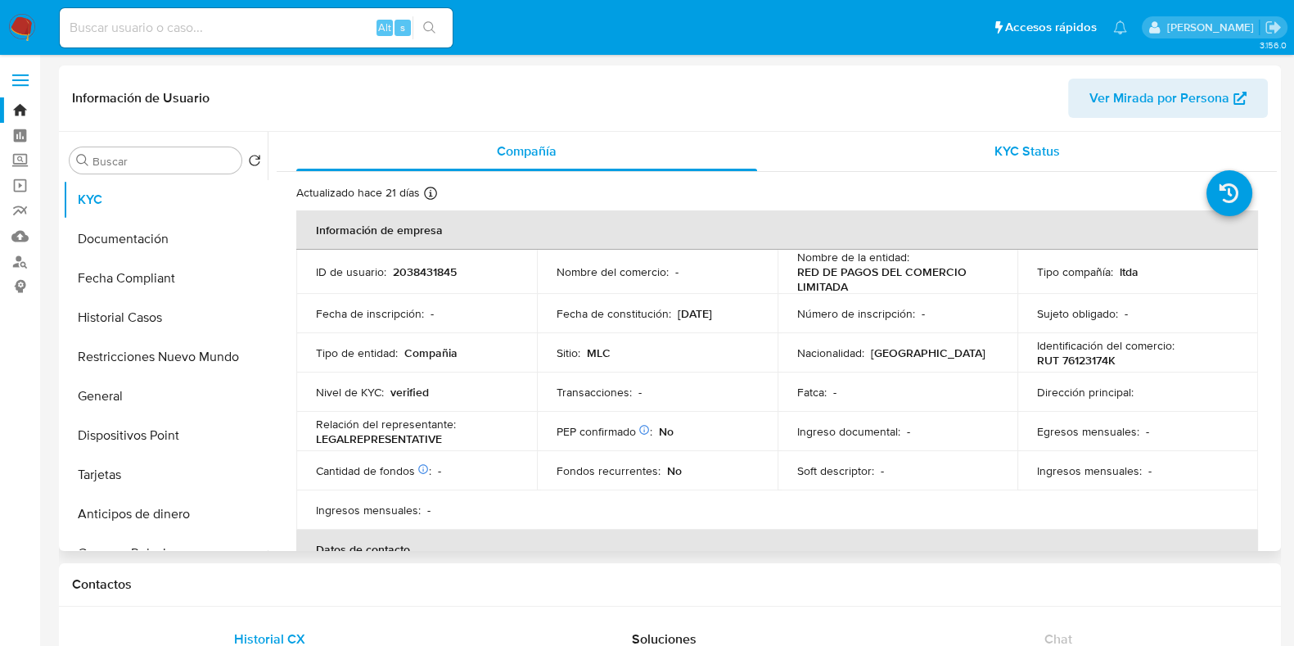
click at [945, 162] on div "KYC Status" at bounding box center [1026, 151] width 461 height 39
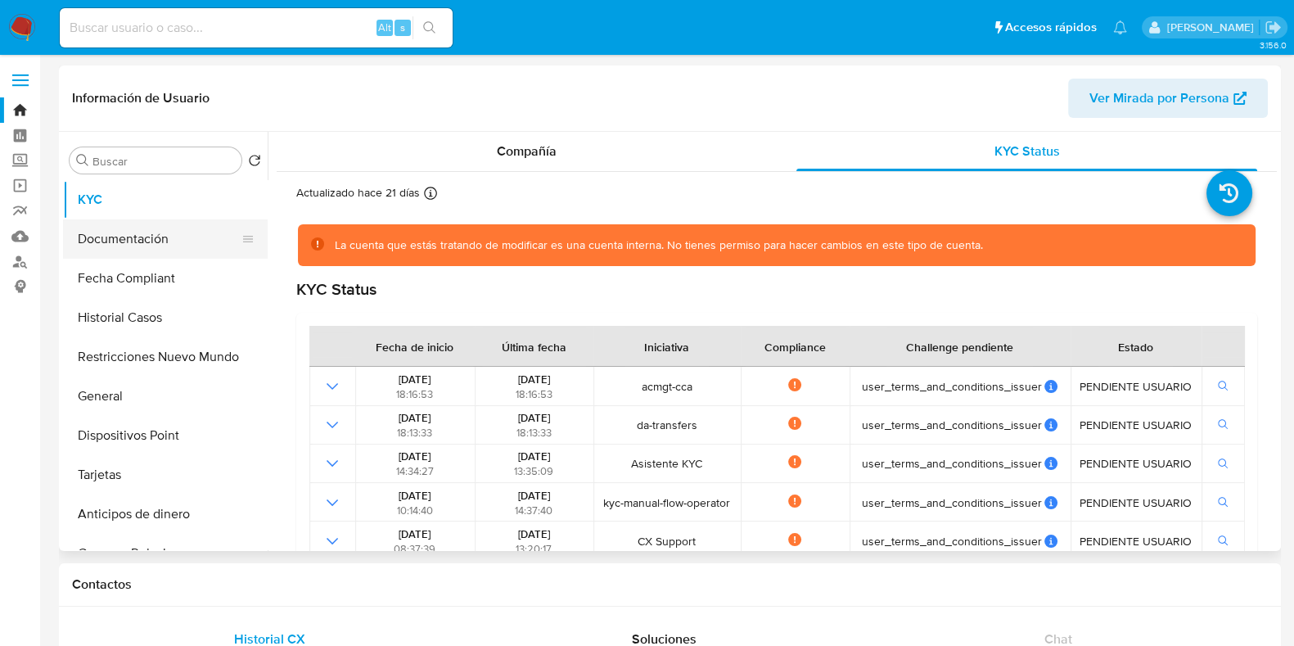
click at [176, 241] on button "Documentación" at bounding box center [159, 238] width 192 height 39
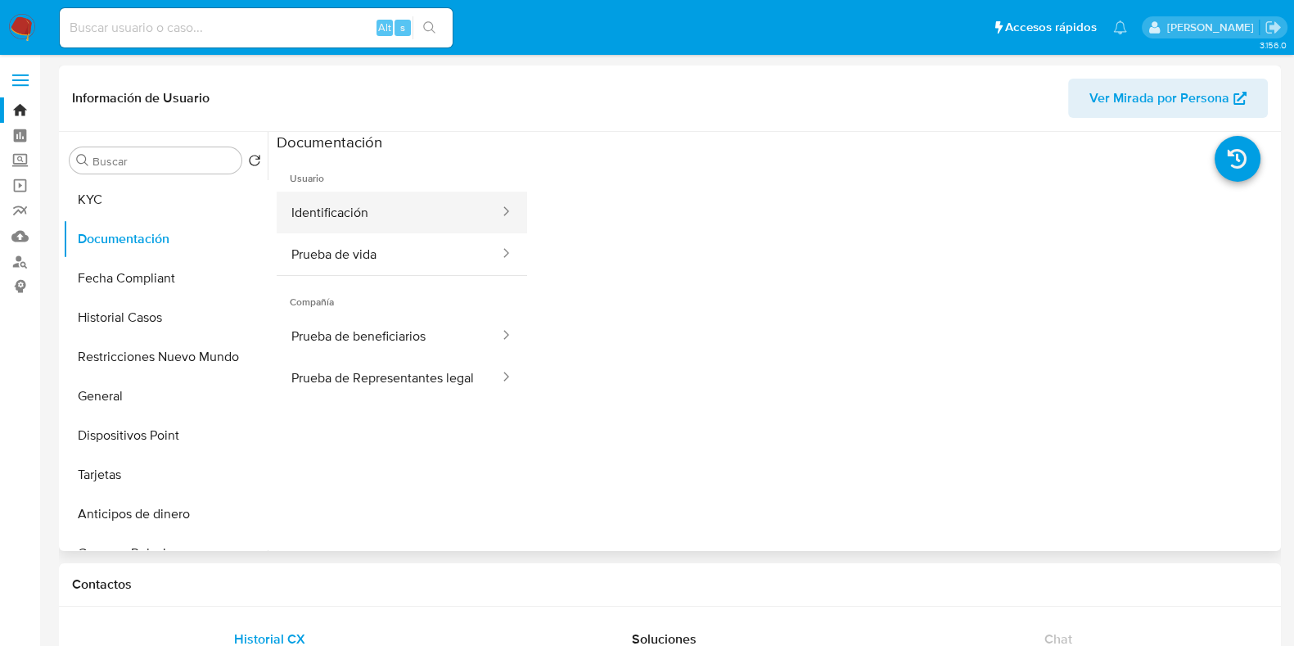
click at [396, 226] on button "Identificación" at bounding box center [389, 213] width 224 height 42
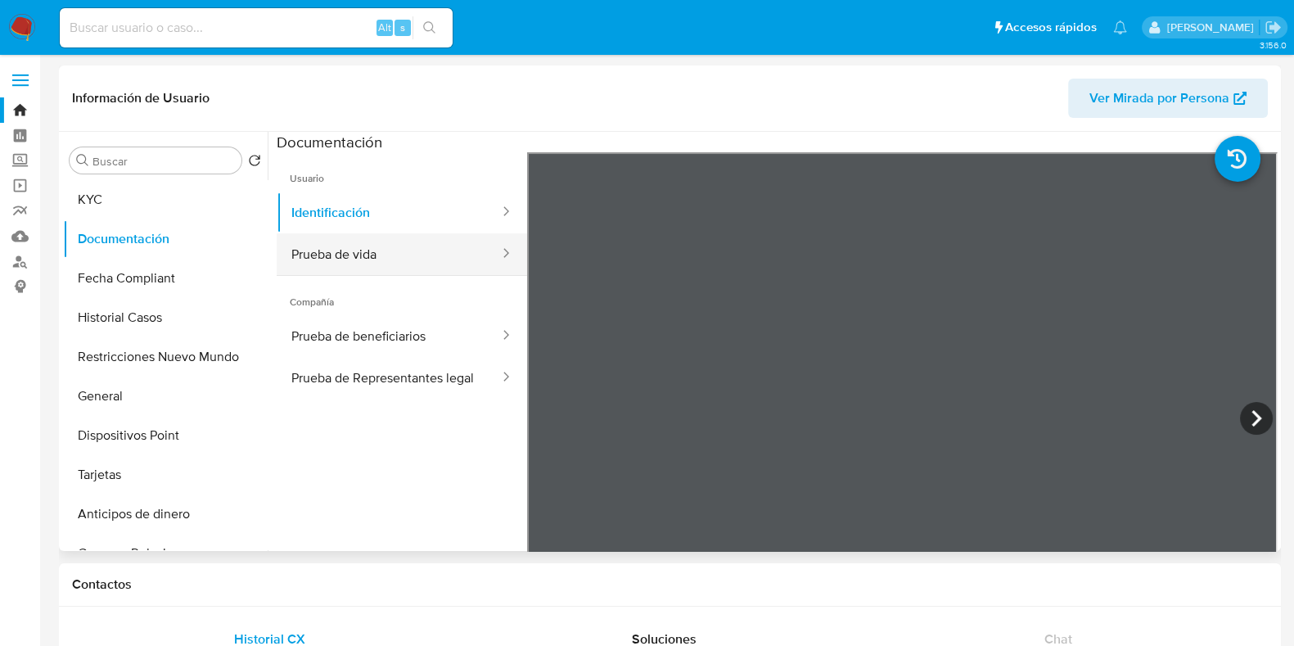
click at [372, 246] on button "Prueba de vida" at bounding box center [389, 254] width 224 height 42
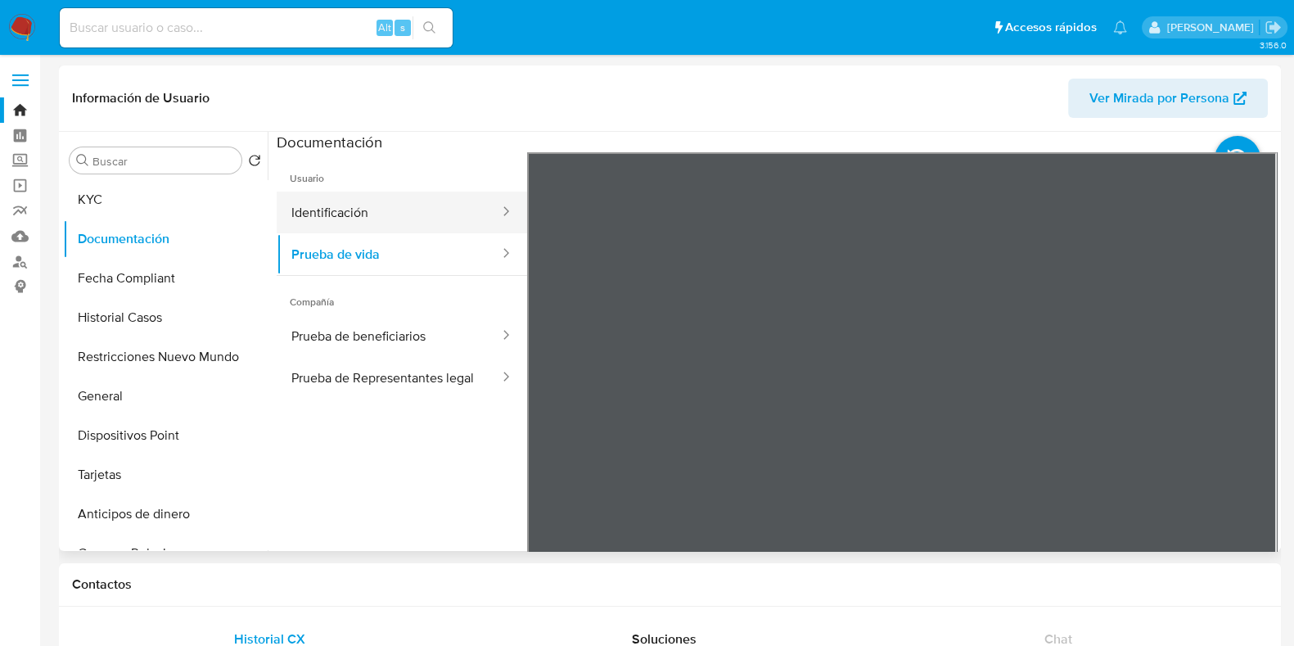
click at [412, 213] on button "Identificación" at bounding box center [389, 213] width 224 height 42
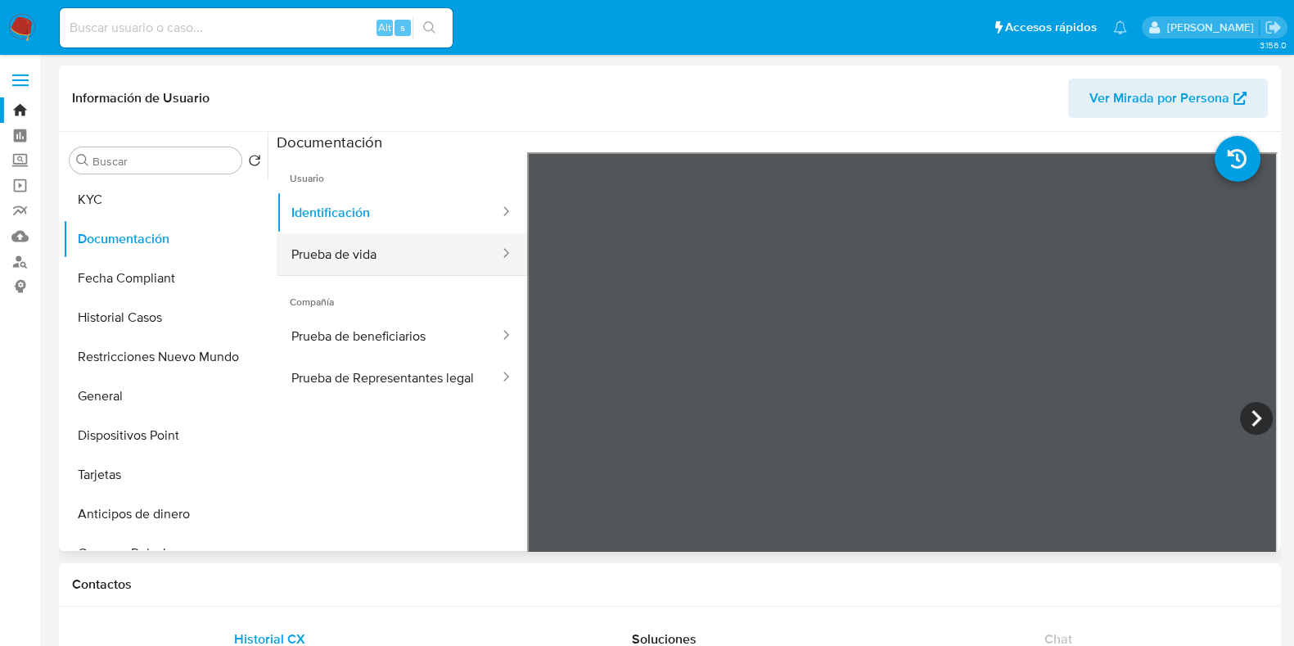
click at [428, 259] on button "Prueba de vida" at bounding box center [389, 254] width 224 height 42
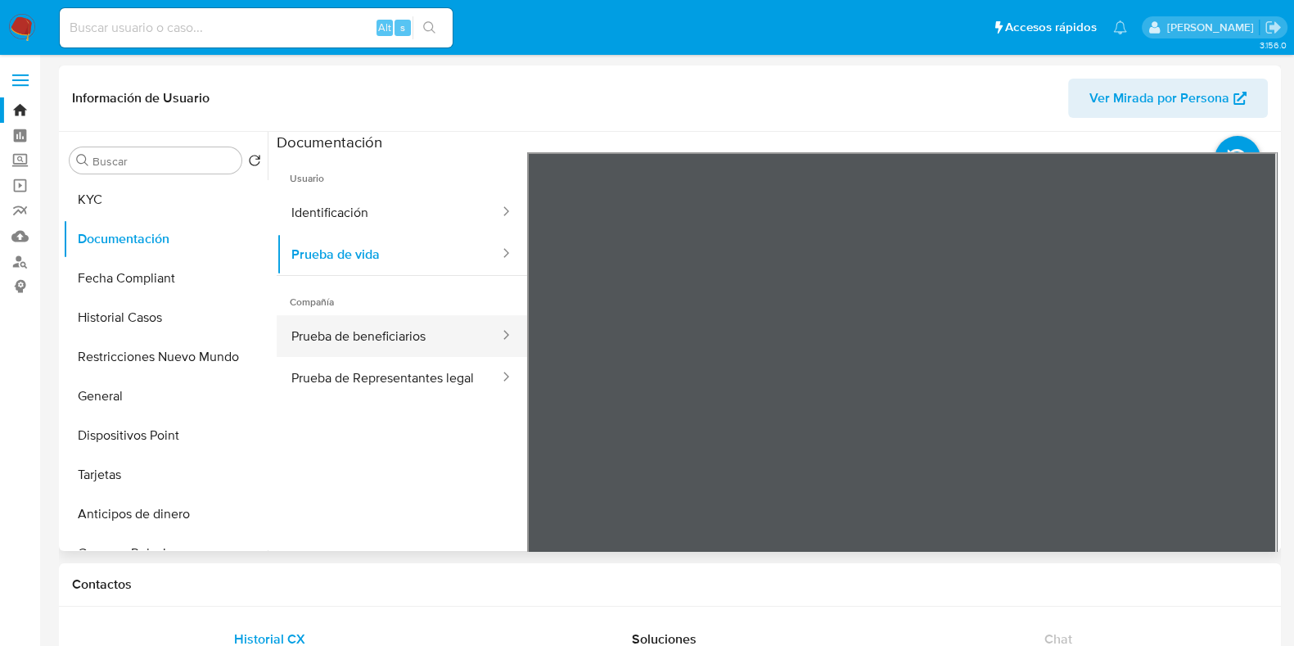
click at [440, 337] on button "Prueba de beneficiarios" at bounding box center [389, 336] width 224 height 42
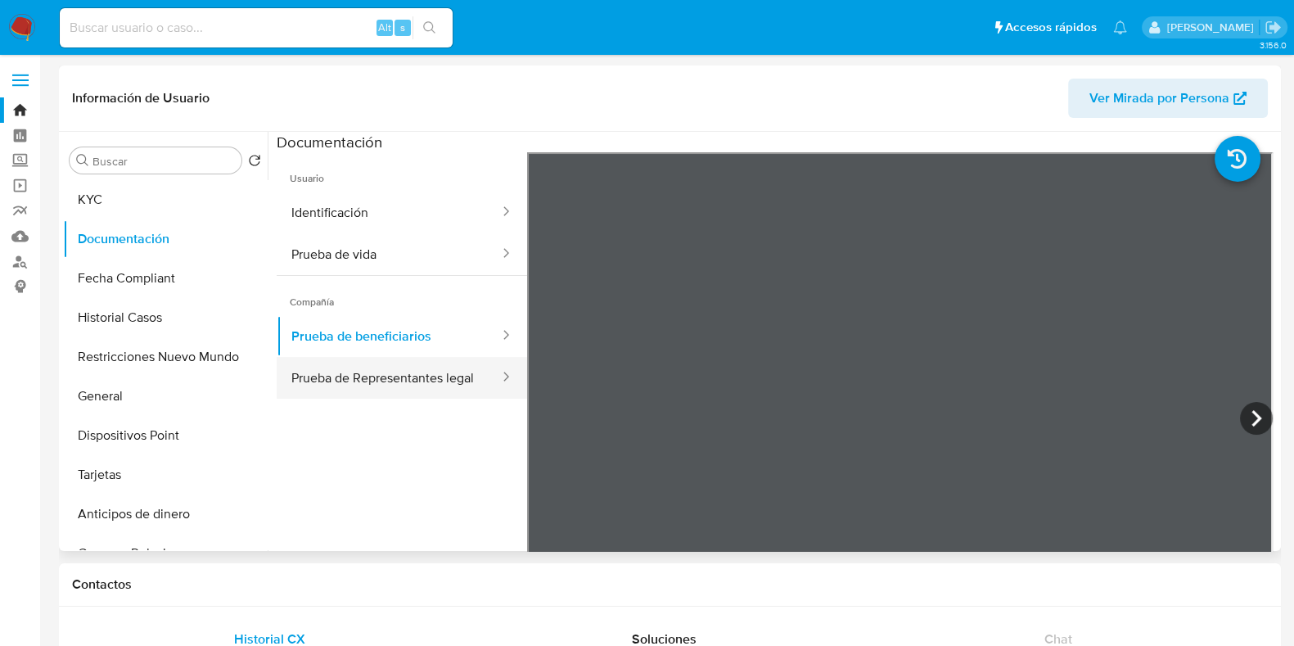
click at [401, 378] on button "Prueba de Representantes legal" at bounding box center [389, 378] width 224 height 42
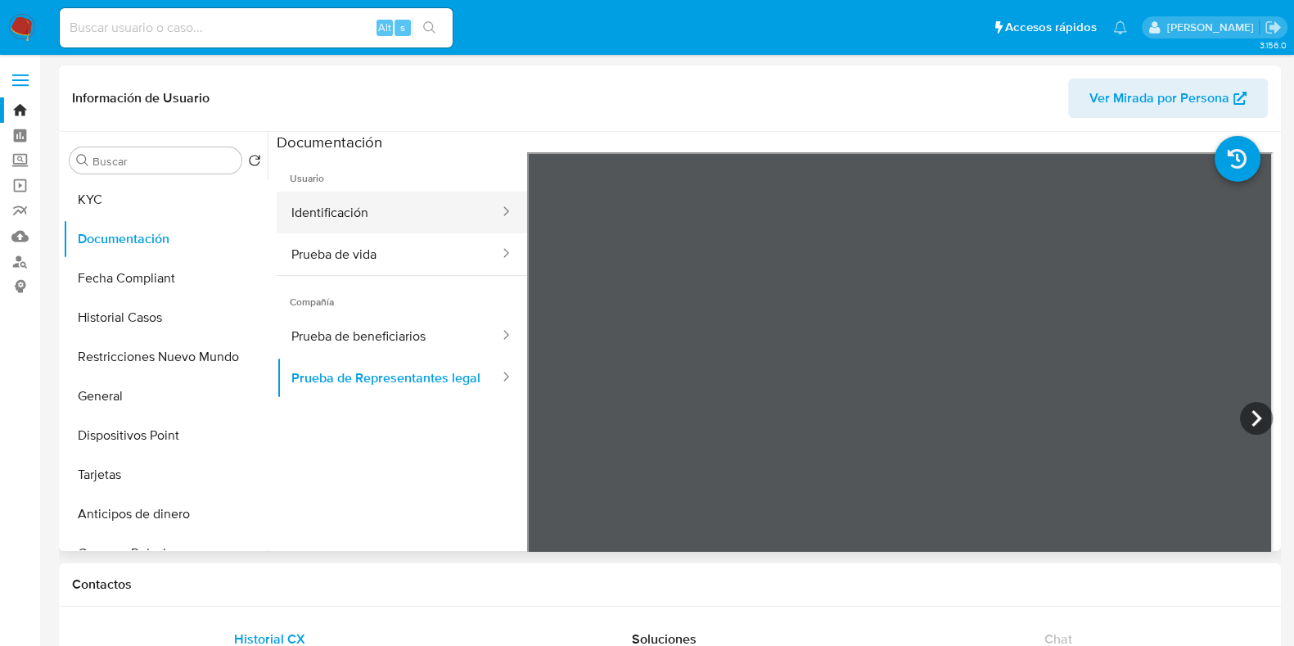
click at [416, 214] on button "Identificación" at bounding box center [389, 213] width 224 height 42
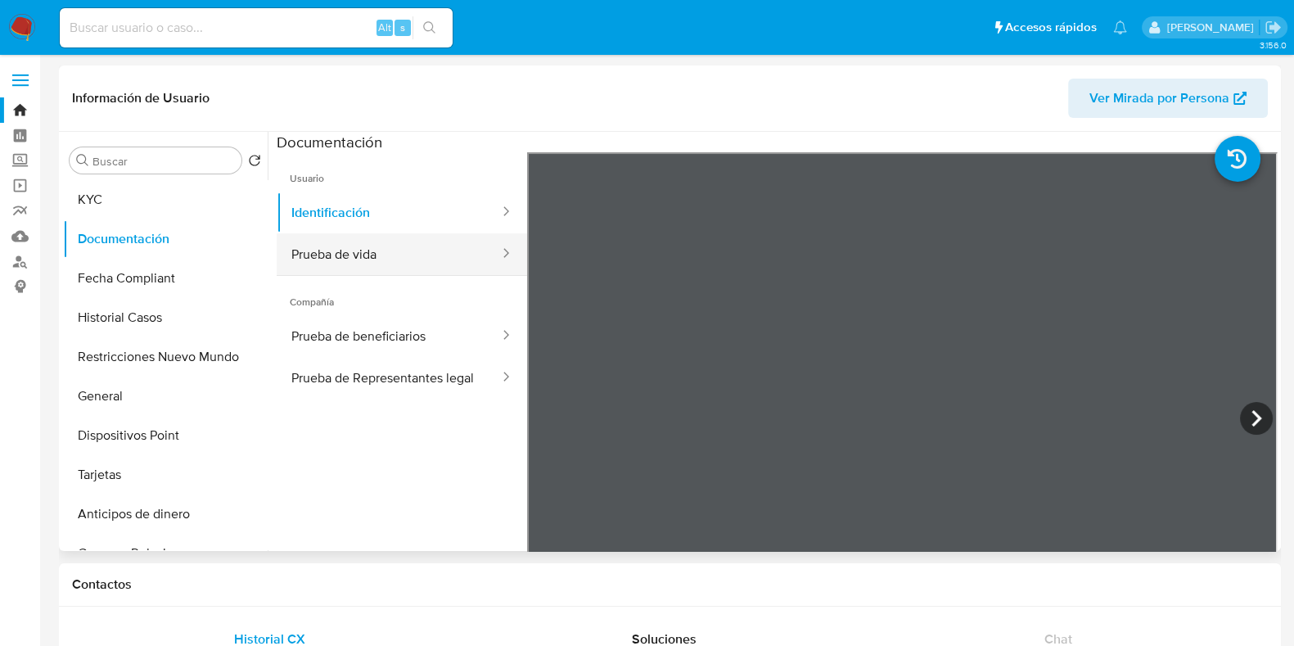
click at [426, 257] on button "Prueba de vida" at bounding box center [389, 254] width 224 height 42
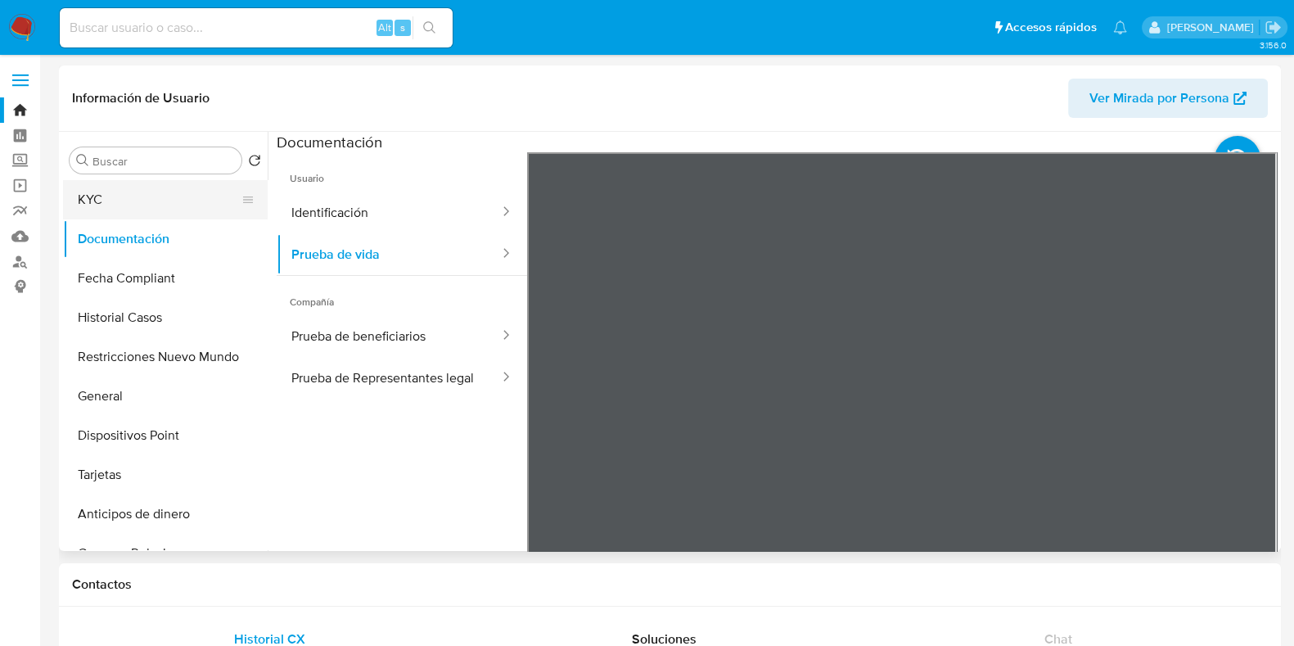
click at [144, 206] on button "KYC" at bounding box center [159, 199] width 192 height 39
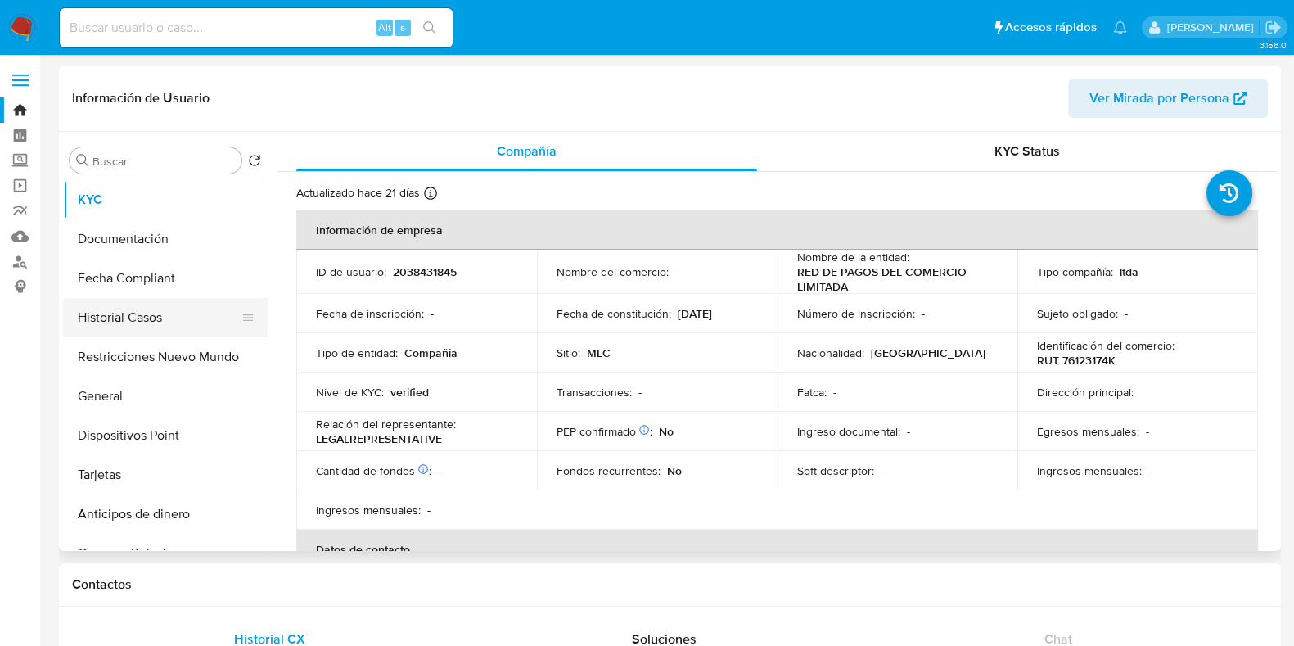
click at [182, 321] on button "Historial Casos" at bounding box center [159, 317] width 192 height 39
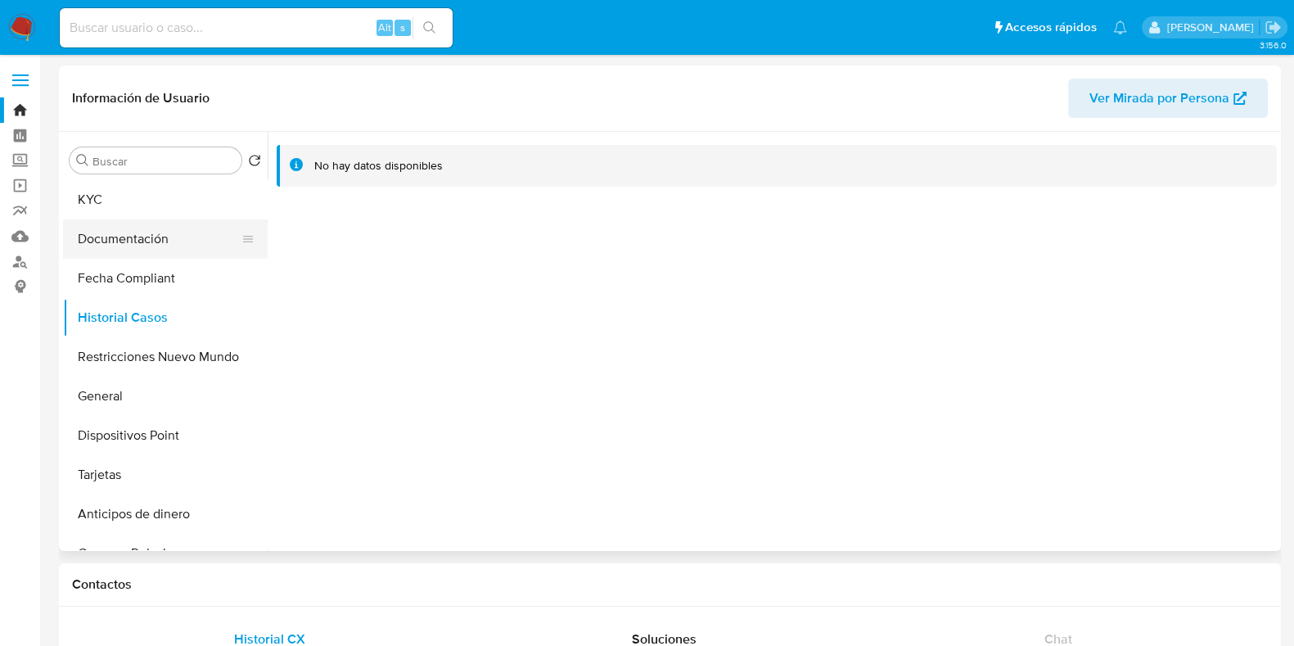
click at [101, 228] on button "Documentación" at bounding box center [159, 238] width 192 height 39
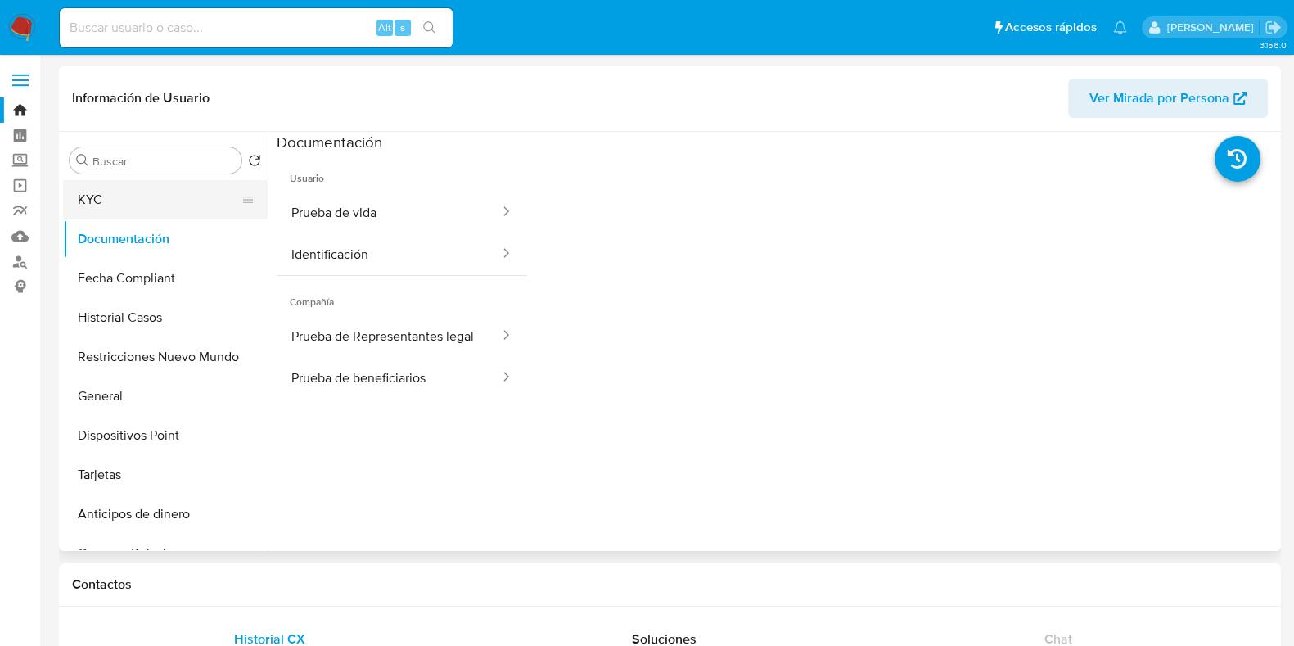
click at [100, 188] on button "KYC" at bounding box center [159, 199] width 192 height 39
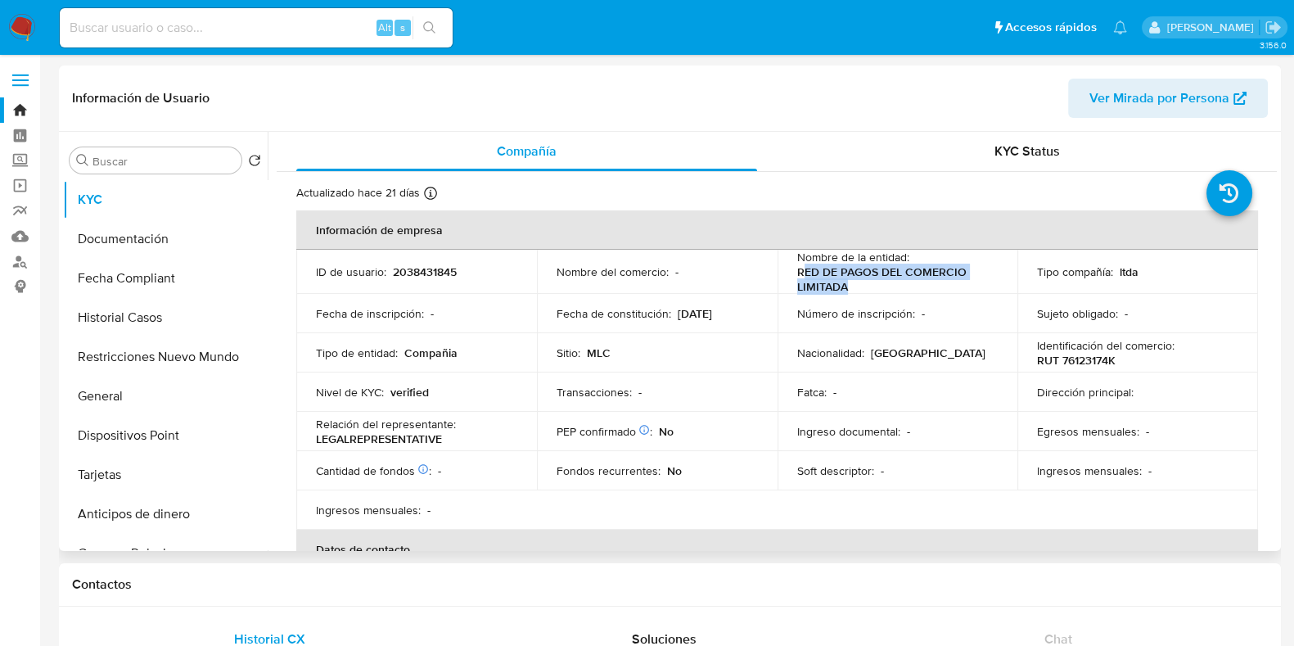
drag, startPoint x: 801, startPoint y: 275, endPoint x: 891, endPoint y: 288, distance: 91.8
click at [891, 288] on p "RED DE PAGOS DEL COMERCIO LIMITADA" at bounding box center [894, 278] width 195 height 29
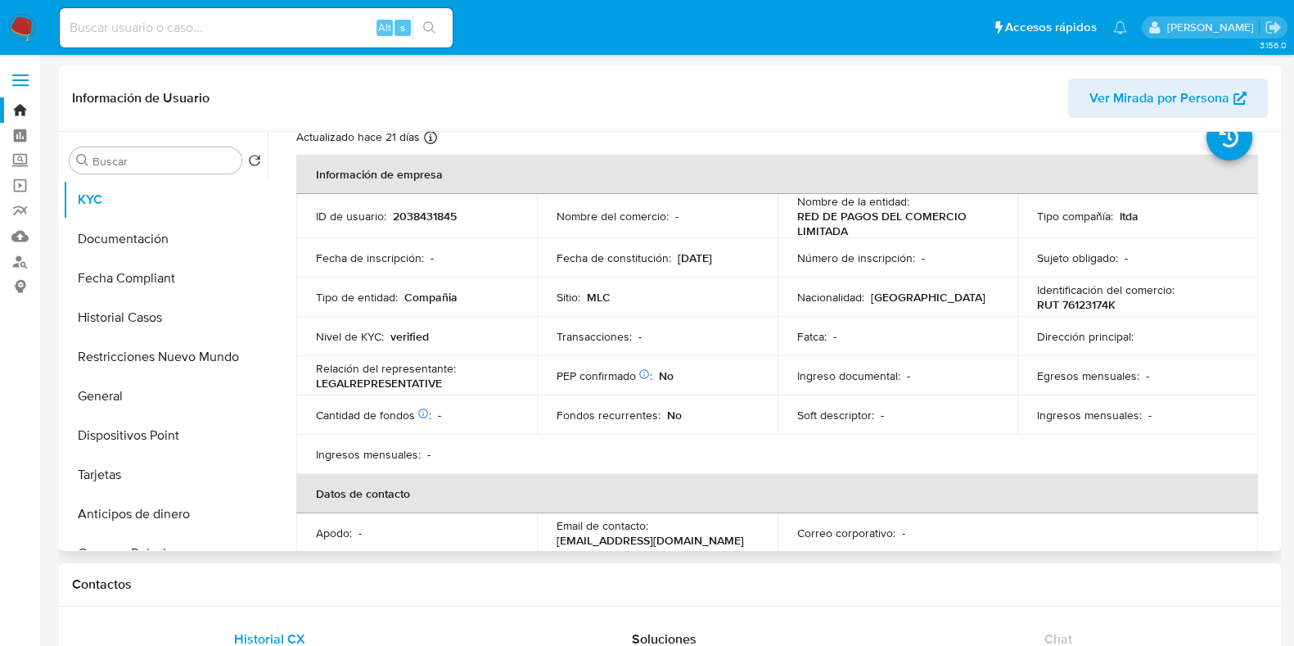
scroll to position [101, 0]
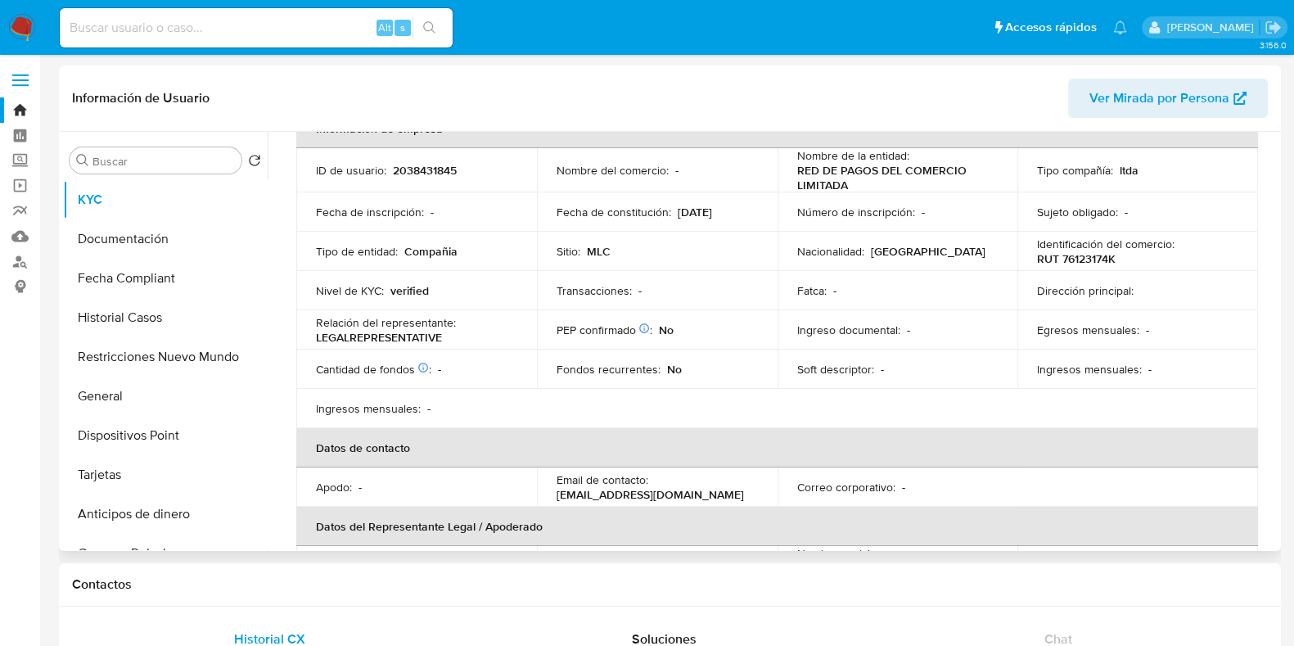
drag, startPoint x: 558, startPoint y: 491, endPoint x: 761, endPoint y: 490, distance: 203.0
click at [761, 490] on td "Email de contacto : [EMAIL_ADDRESS][DOMAIN_NAME]" at bounding box center [657, 486] width 241 height 39
drag, startPoint x: 761, startPoint y: 490, endPoint x: 540, endPoint y: 474, distance: 221.6
click at [540, 474] on td "Email de contacto : [EMAIL_ADDRESS][DOMAIN_NAME]" at bounding box center [657, 486] width 241 height 39
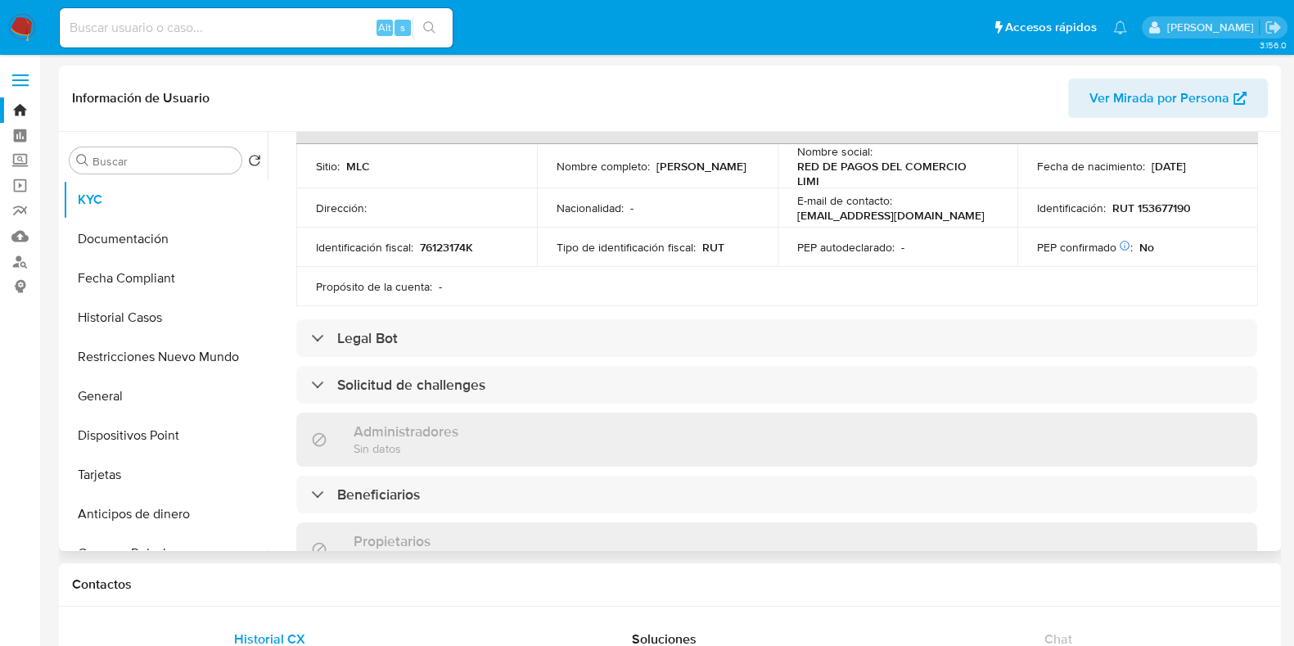
scroll to position [512, 0]
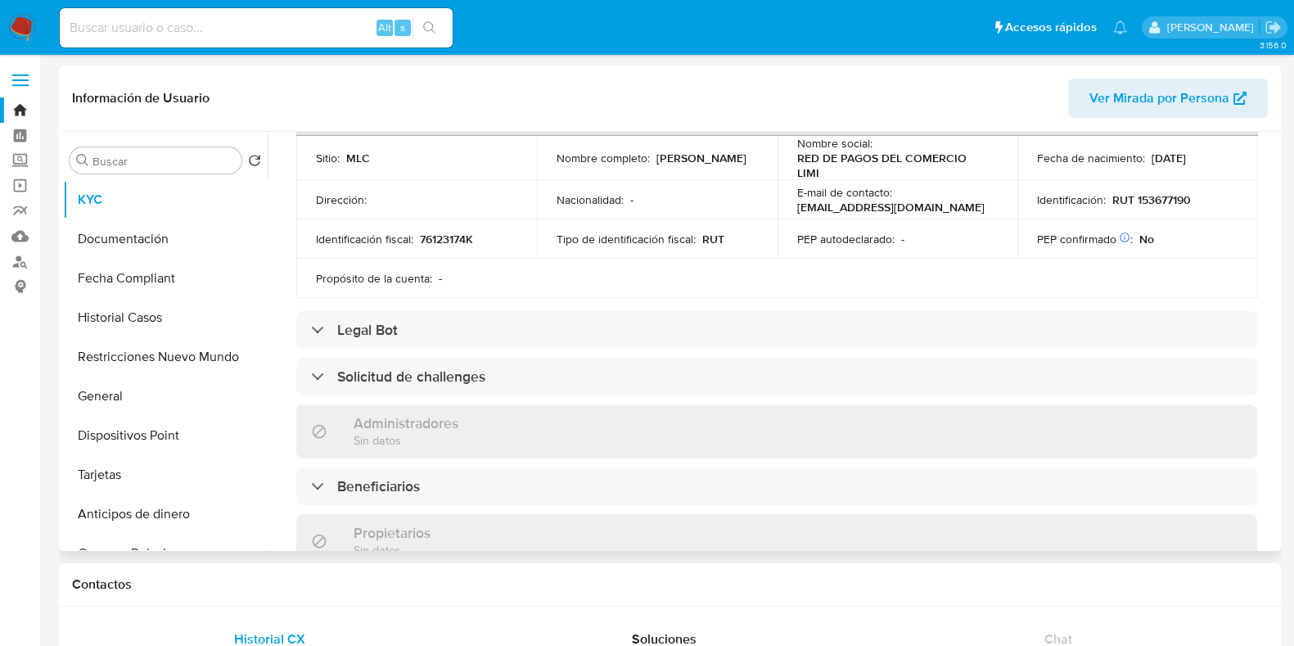
click at [834, 200] on p "[EMAIL_ADDRESS][DOMAIN_NAME]" at bounding box center [890, 207] width 187 height 15
click at [954, 201] on p "[EMAIL_ADDRESS][DOMAIN_NAME]" at bounding box center [890, 207] width 187 height 15
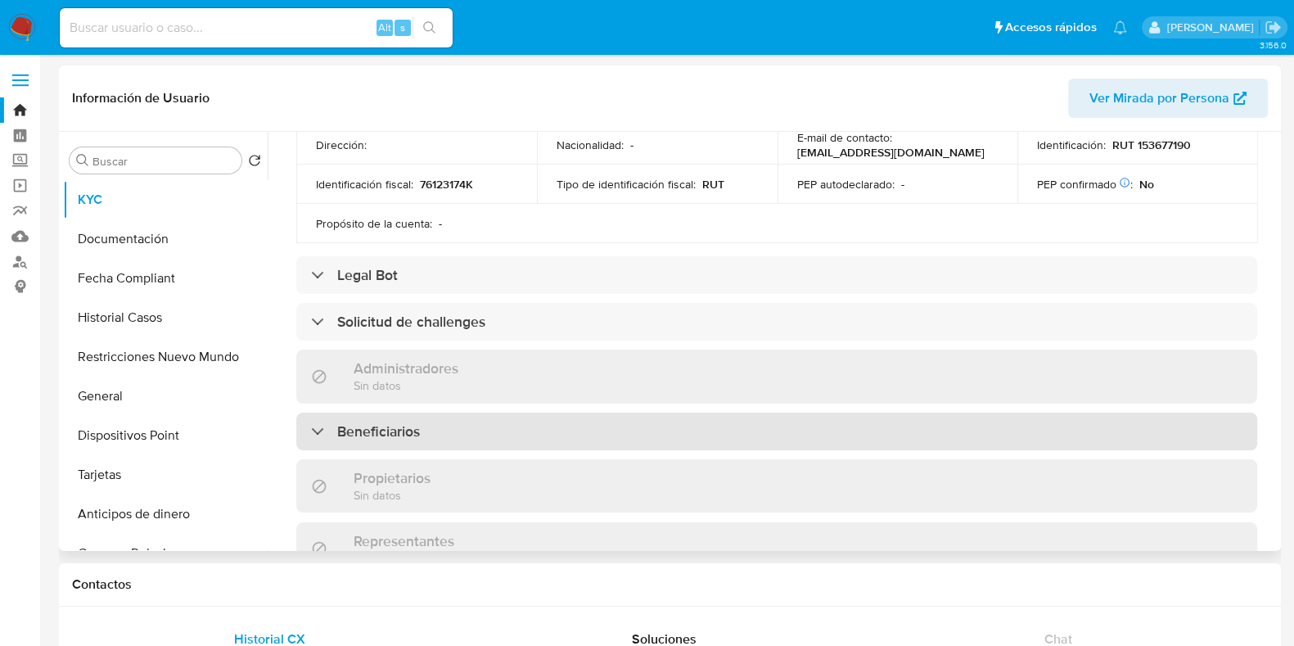
scroll to position [614, 0]
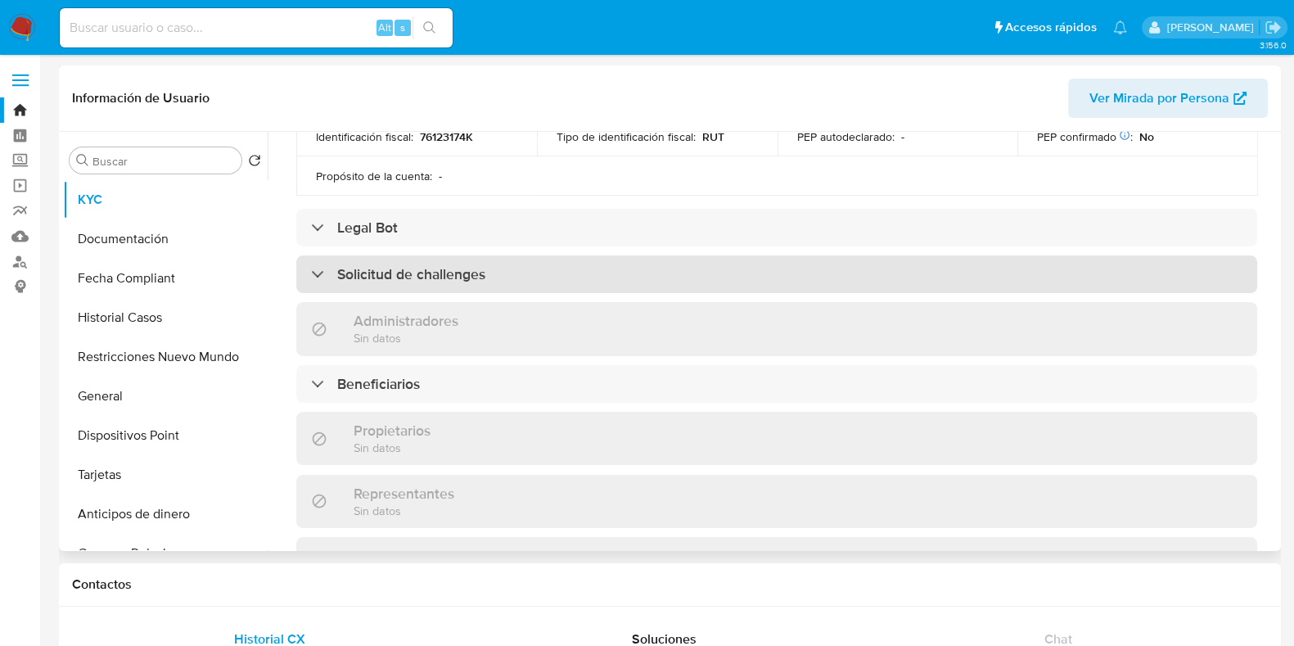
click at [569, 273] on div "Solicitud de challenges" at bounding box center [776, 274] width 961 height 38
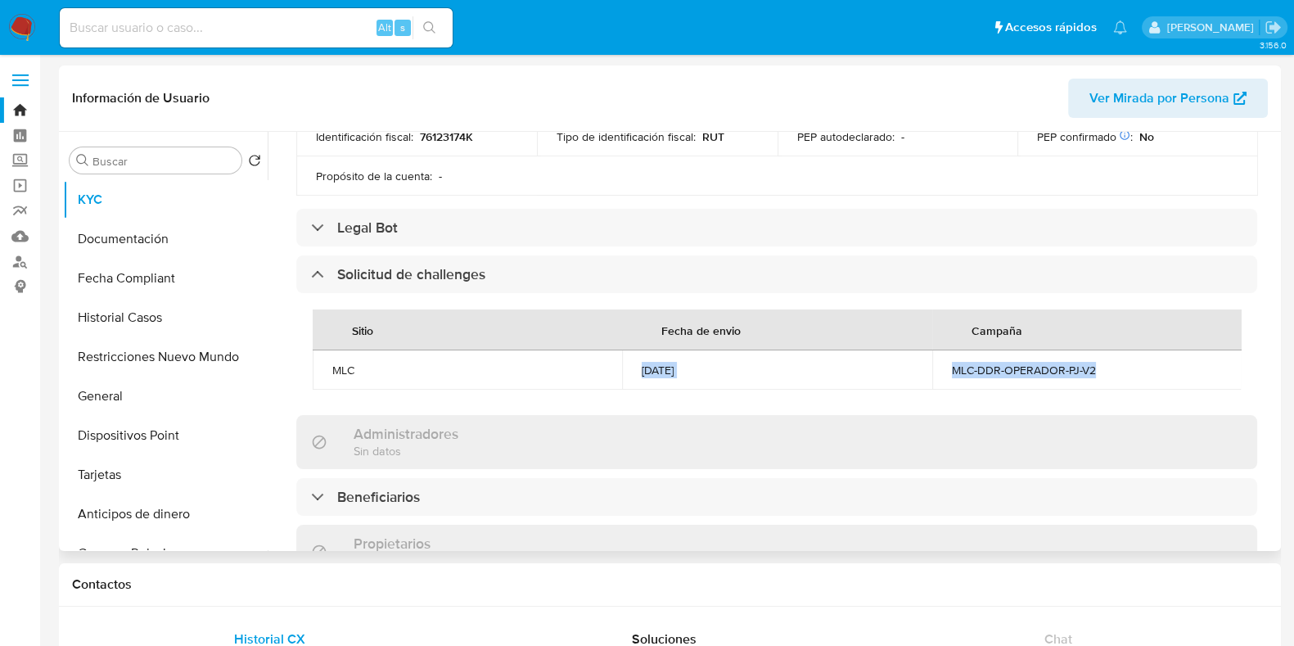
drag, startPoint x: 642, startPoint y: 363, endPoint x: 1122, endPoint y: 361, distance: 480.5
click at [1122, 361] on tr "MLC [DATE] MLC-DDR-OPERADOR-PJ-V2" at bounding box center [777, 369] width 929 height 39
click at [1122, 363] on div "MLC-DDR-OPERADOR-PJ-V2" at bounding box center [1087, 370] width 270 height 15
drag, startPoint x: 1112, startPoint y: 361, endPoint x: 331, endPoint y: 368, distance: 781.7
click at [331, 368] on tr "MLC [DATE] MLC-DDR-OPERADOR-PJ-V2" at bounding box center [777, 369] width 929 height 39
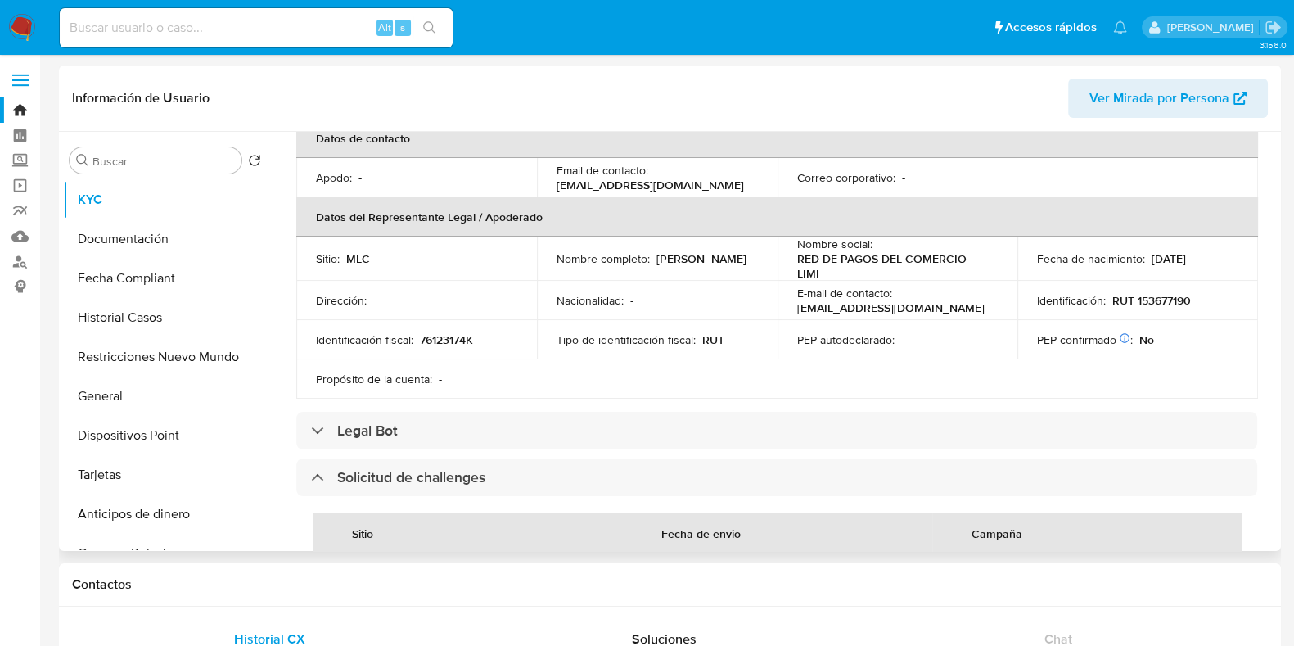
scroll to position [408, 0]
click at [837, 309] on p "[EMAIL_ADDRESS][DOMAIN_NAME]" at bounding box center [890, 310] width 187 height 15
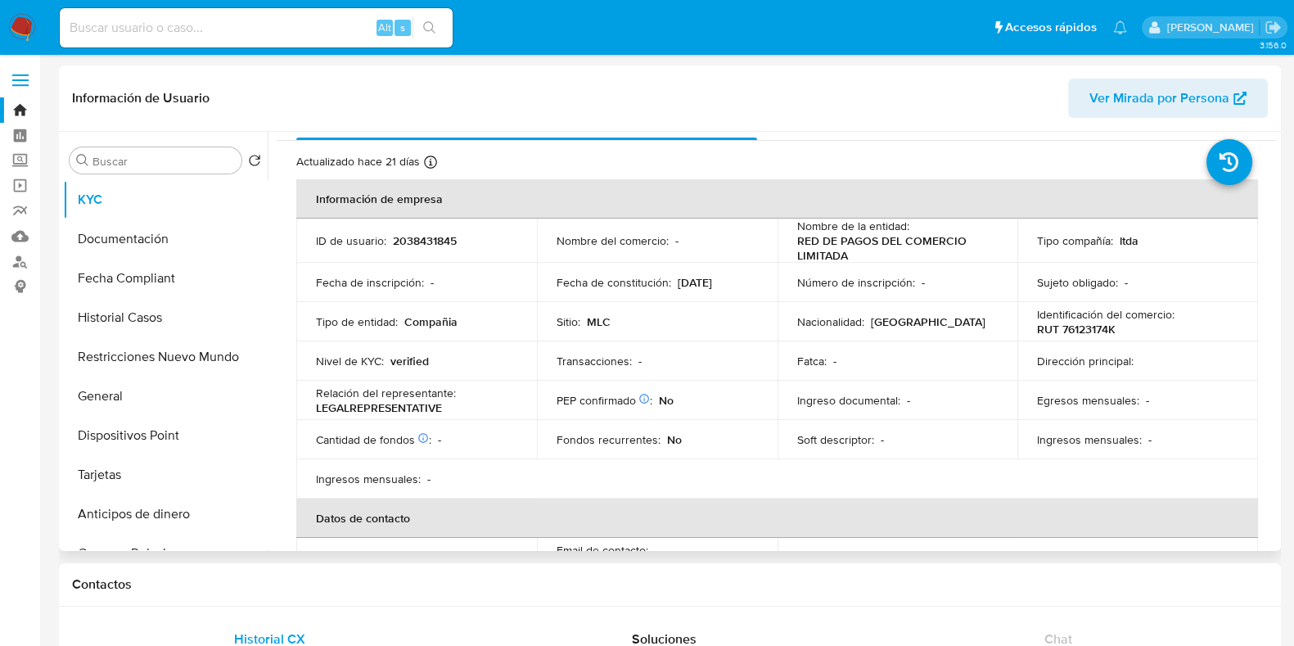
scroll to position [0, 0]
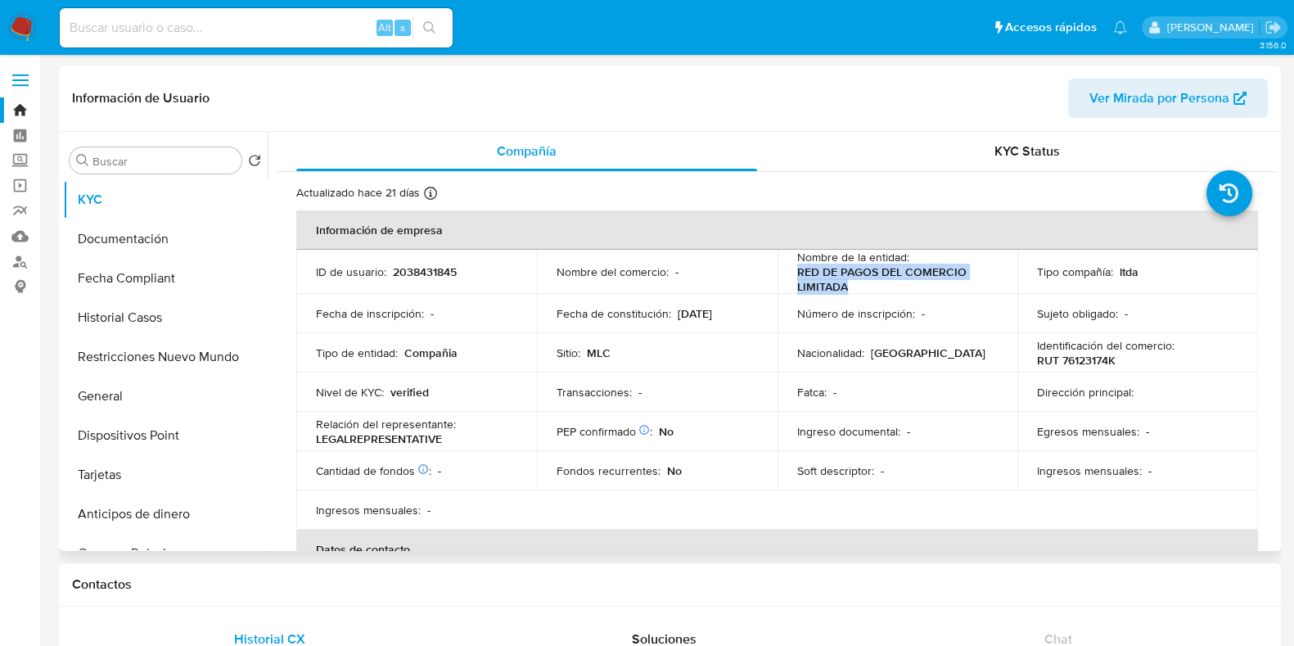
drag, startPoint x: 854, startPoint y: 290, endPoint x: 792, endPoint y: 273, distance: 63.5
click at [792, 273] on td "Nombre de la entidad : RED DE PAGOS DEL COMERCIO LIMITADA" at bounding box center [898, 272] width 241 height 44
copy p "RED DE PAGOS DEL COMERCIO LIMITADA"
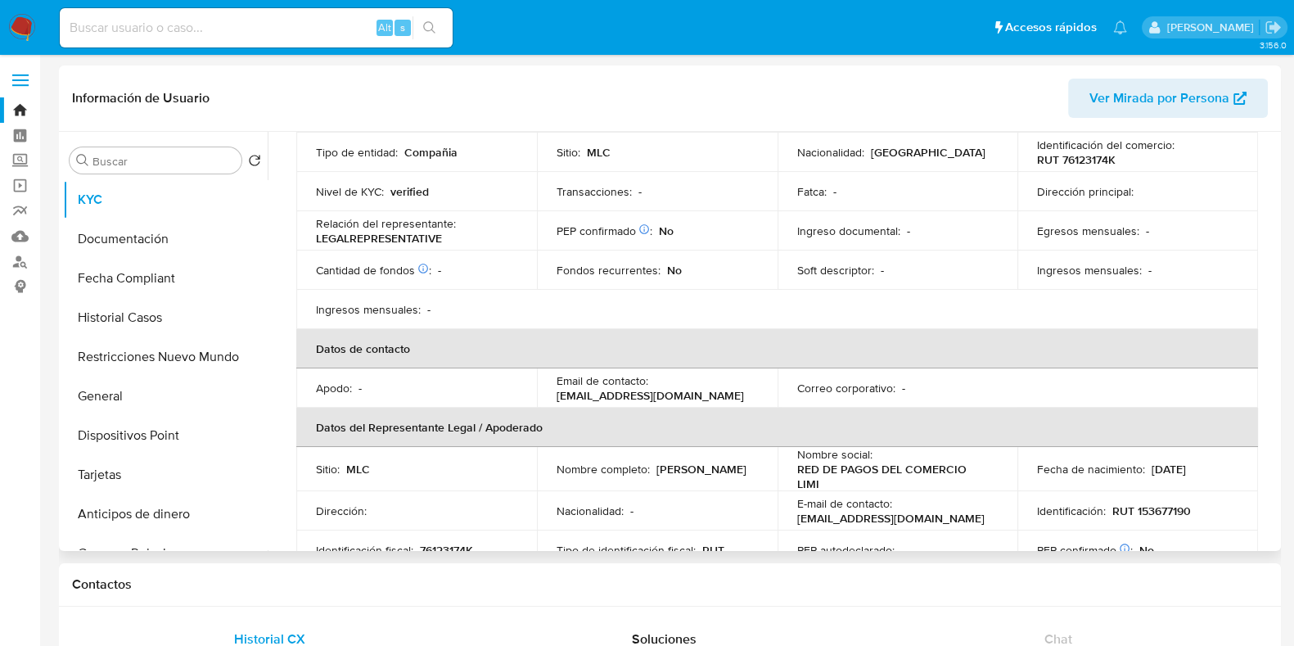
scroll to position [204, 0]
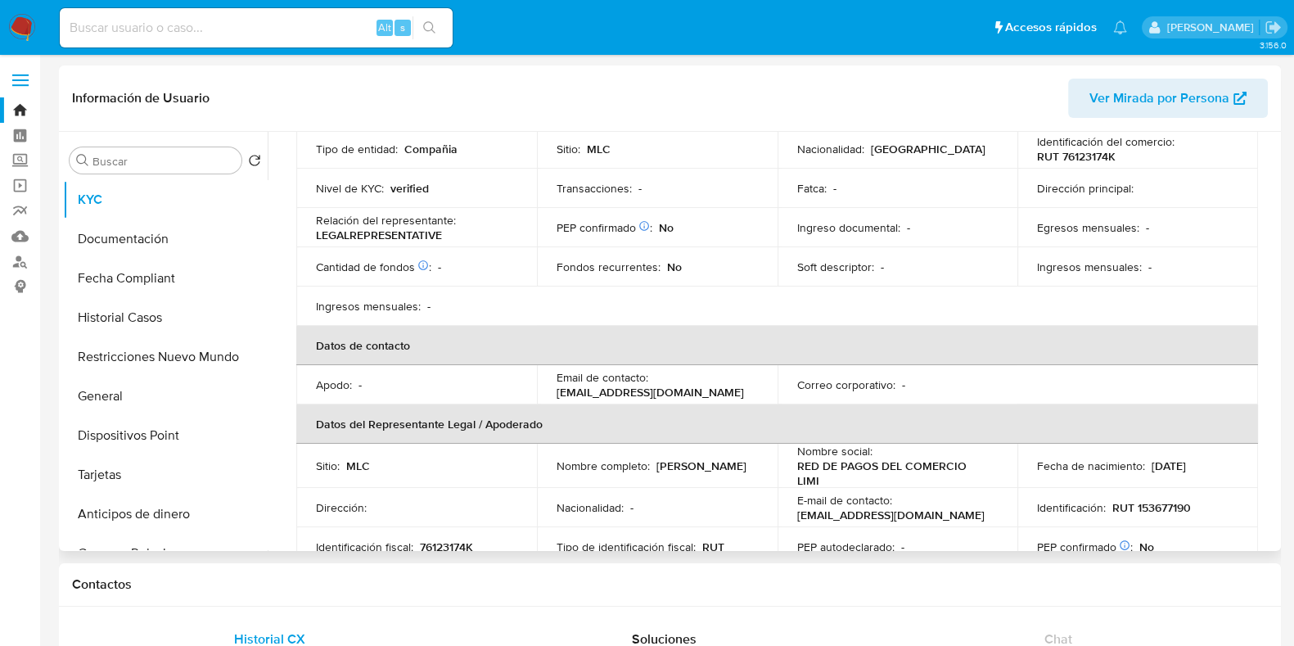
drag, startPoint x: 759, startPoint y: 390, endPoint x: 548, endPoint y: 394, distance: 210.4
click at [548, 394] on td "Email de contacto : [EMAIL_ADDRESS][DOMAIN_NAME]" at bounding box center [657, 384] width 241 height 39
copy p "[EMAIL_ADDRESS][DOMAIN_NAME]"
drag, startPoint x: 692, startPoint y: 464, endPoint x: 549, endPoint y: 463, distance: 142.4
click at [549, 463] on td "Nombre completo : [PERSON_NAME]" at bounding box center [657, 466] width 241 height 44
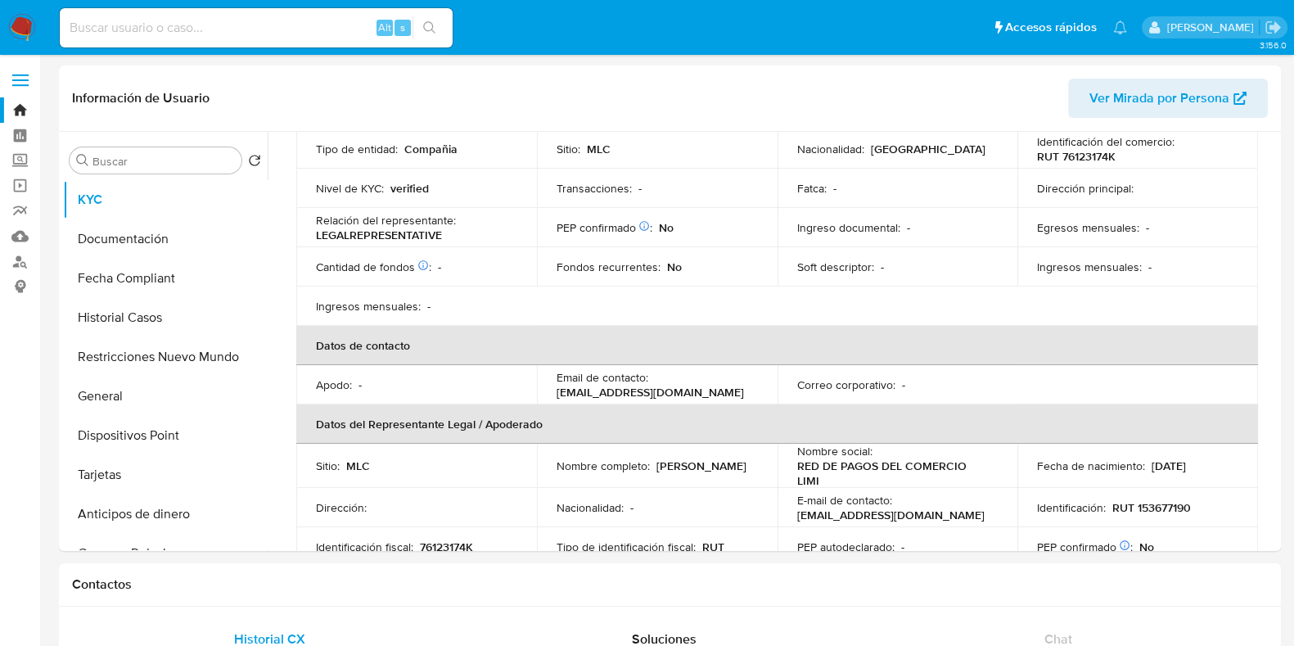
copy p "[PERSON_NAME]"
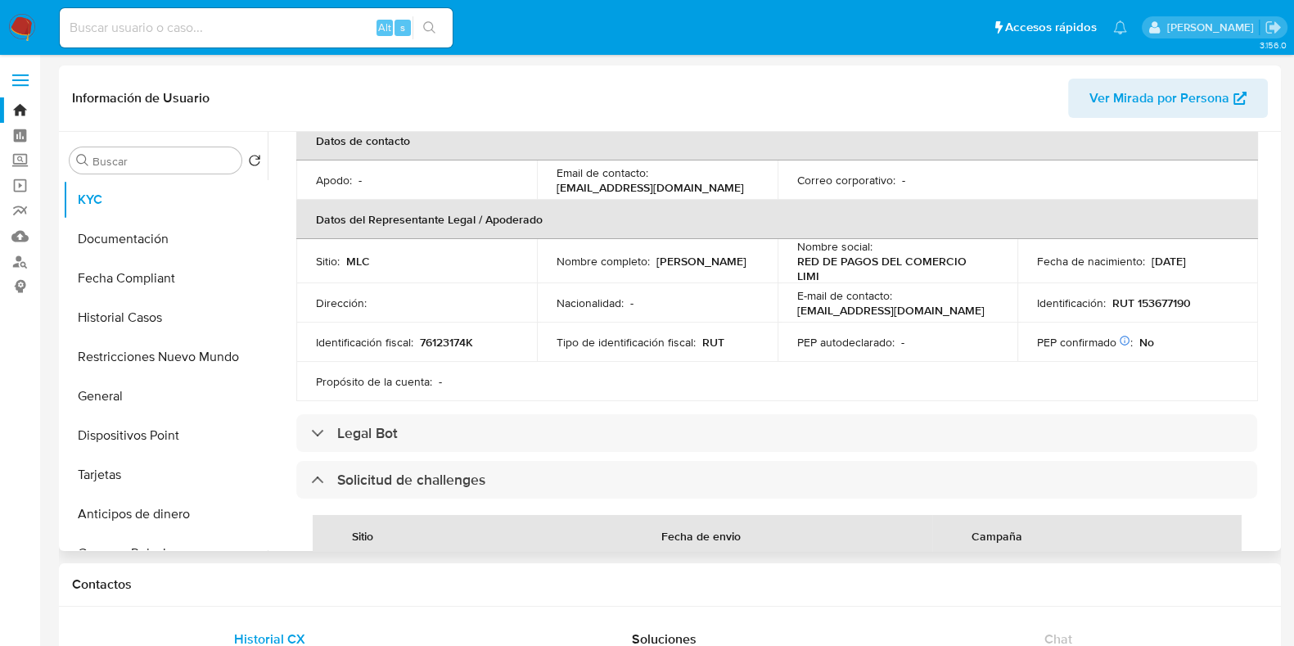
scroll to position [614, 0]
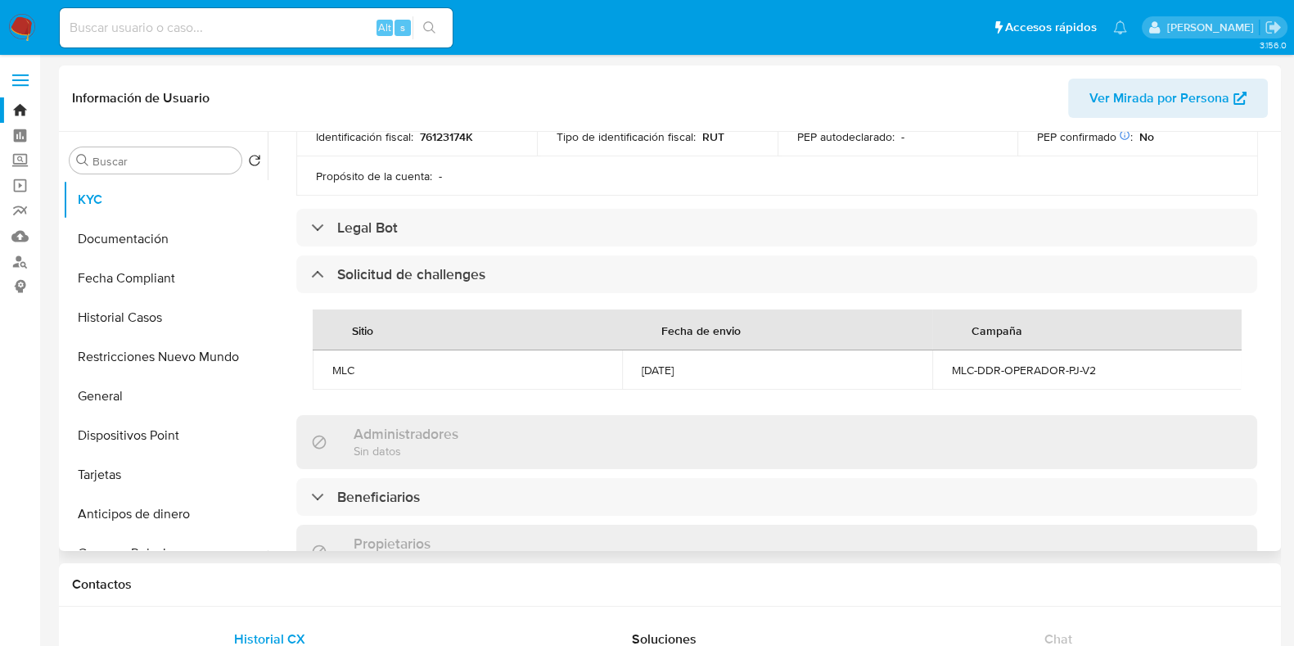
click at [1073, 364] on div "MLC-DDR-OPERADOR-PJ-V2" at bounding box center [1087, 370] width 270 height 15
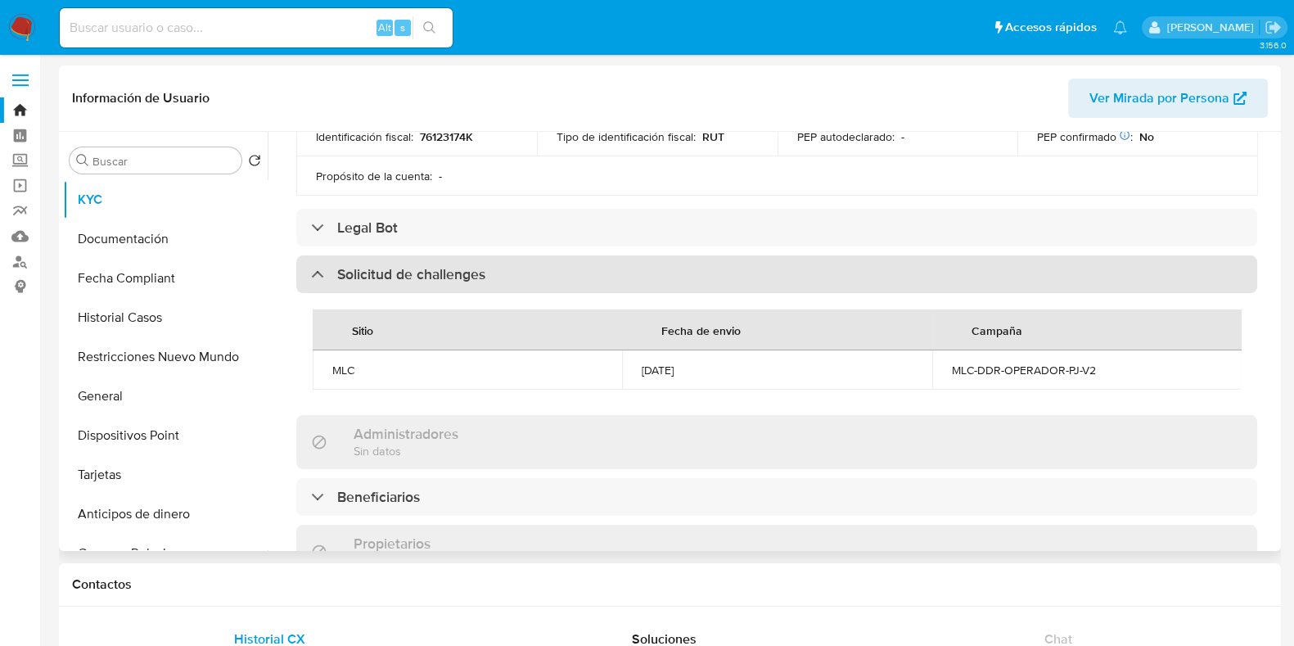
click at [440, 265] on h3 "Solicitud de challenges" at bounding box center [411, 274] width 148 height 18
